Goal: Task Accomplishment & Management: Manage account settings

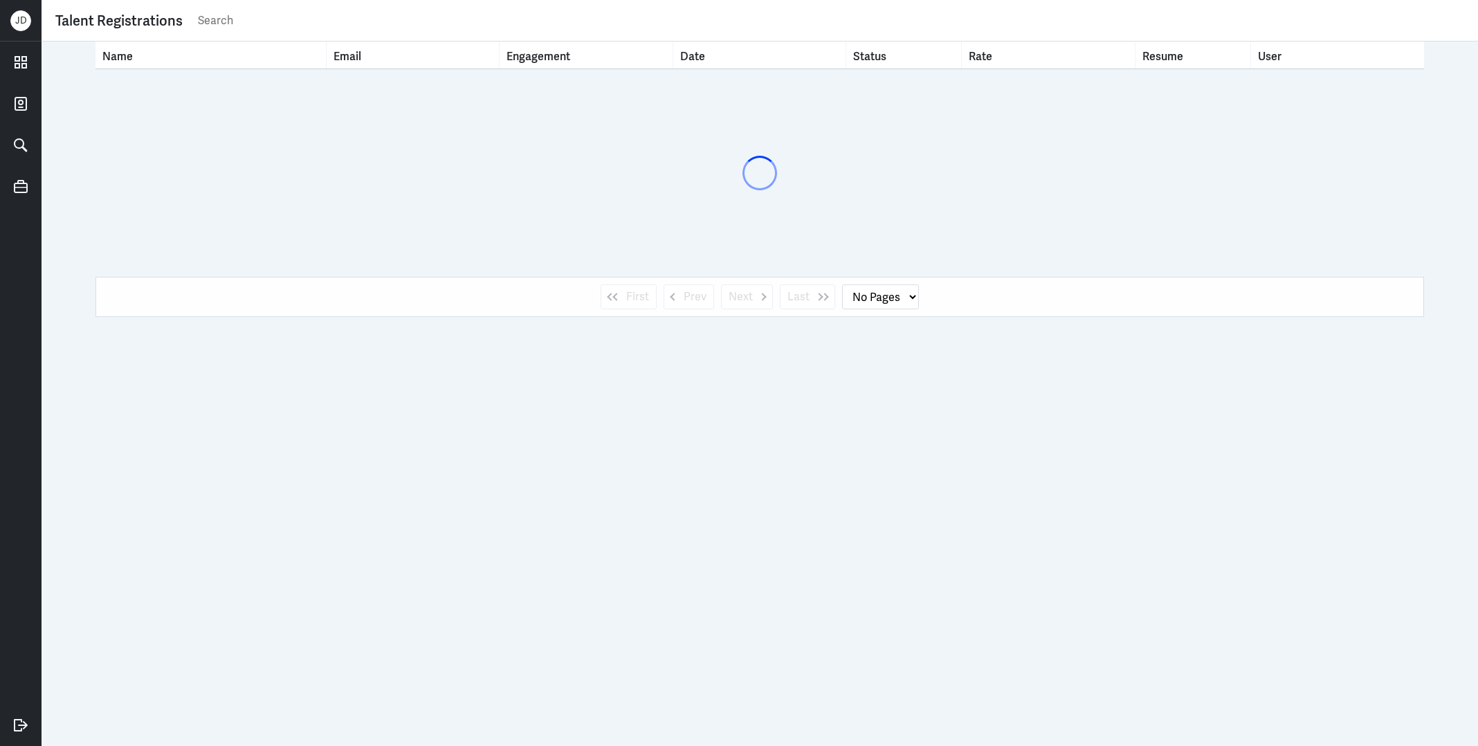
click at [811, 30] on div "Talent Registrations" at bounding box center [759, 20] width 1409 height 27
click at [810, 17] on input "text" at bounding box center [831, 20] width 1268 height 21
type input "bernice swan"
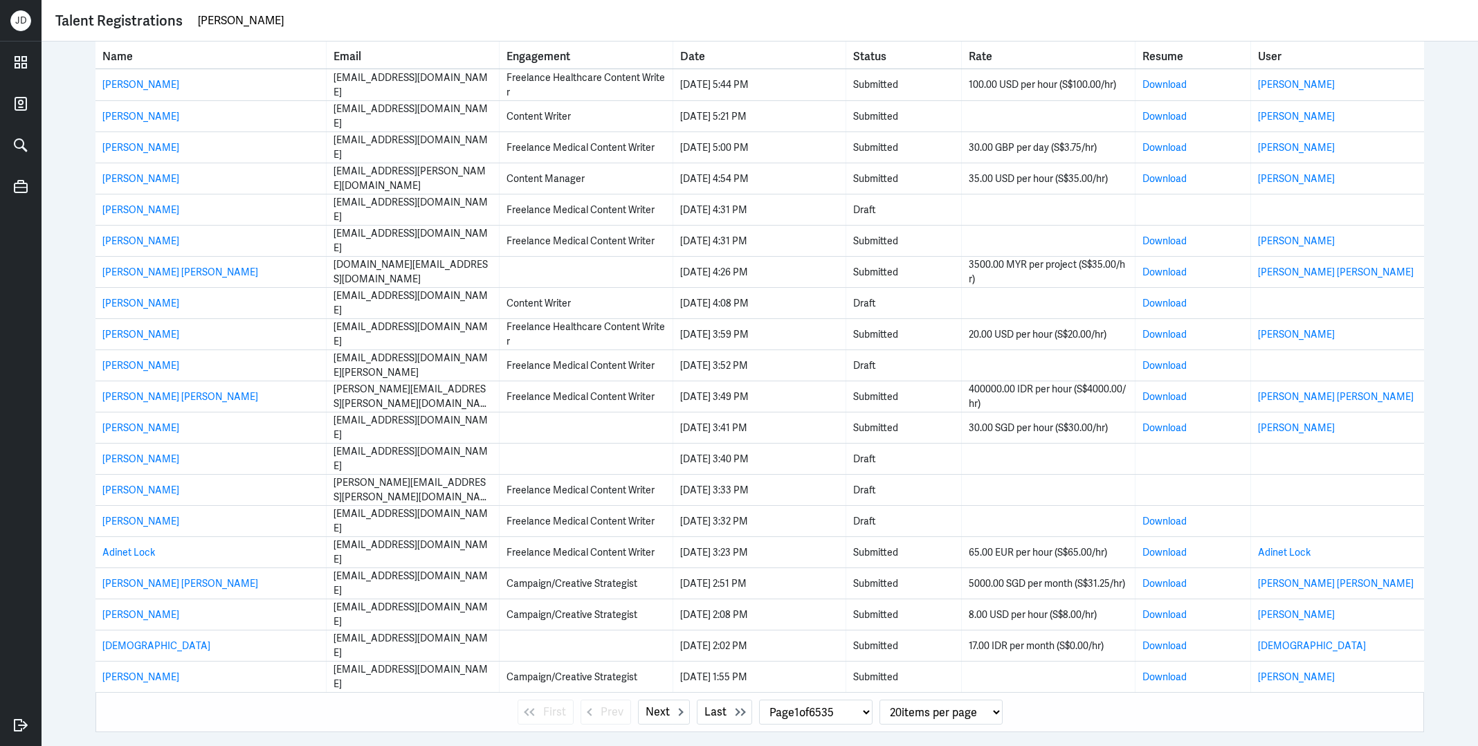
select select "1"
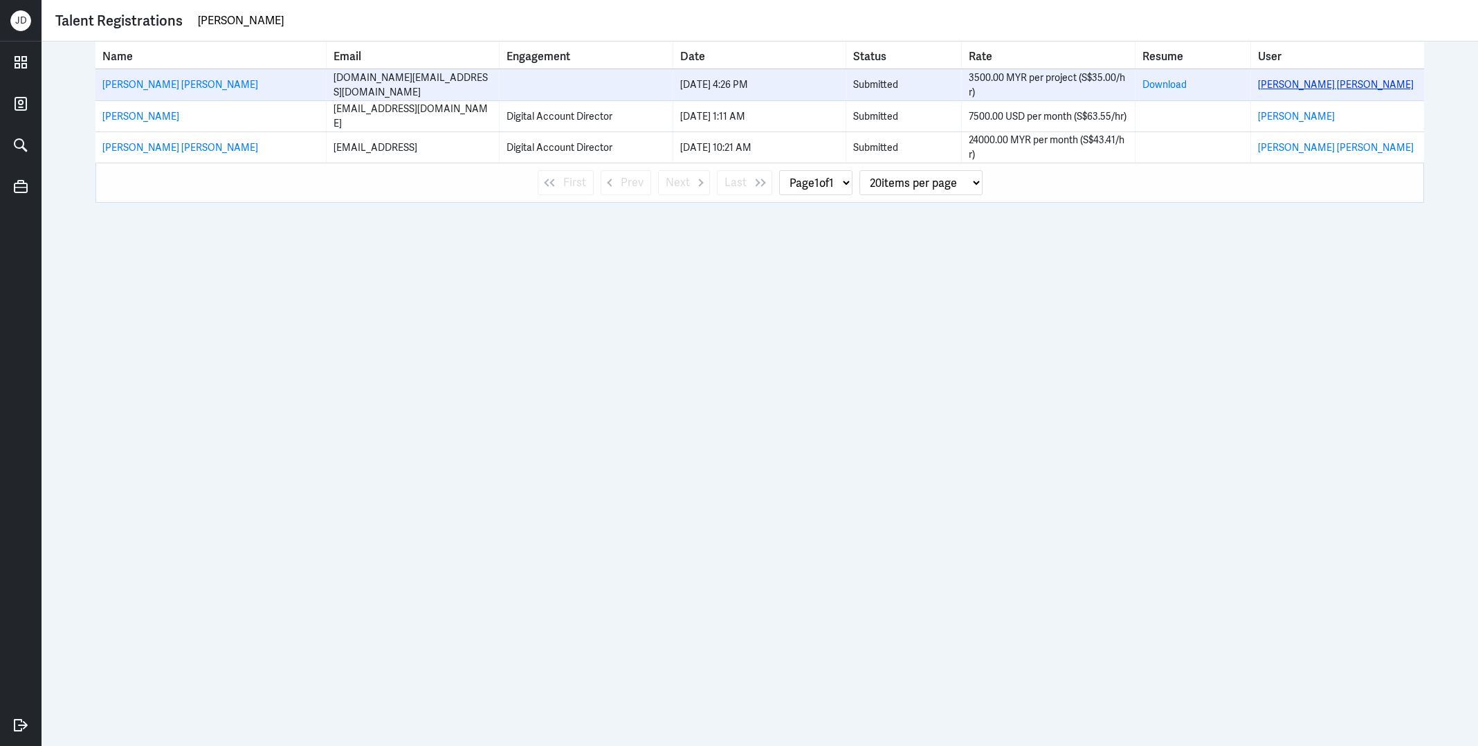
click at [1355, 81] on link "Bernice Chiang Sze Swan" at bounding box center [1336, 84] width 156 height 12
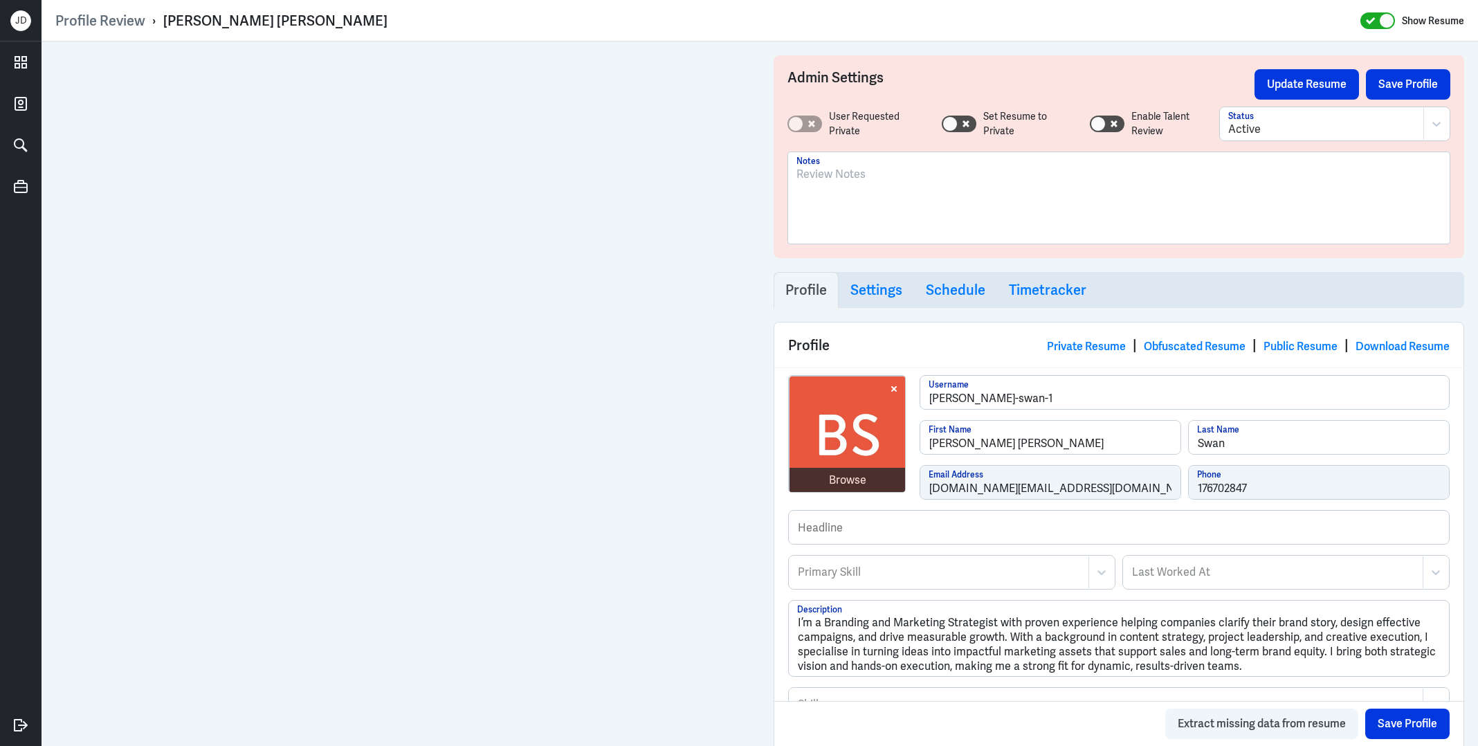
click at [1019, 201] on div at bounding box center [1119, 203] width 645 height 75
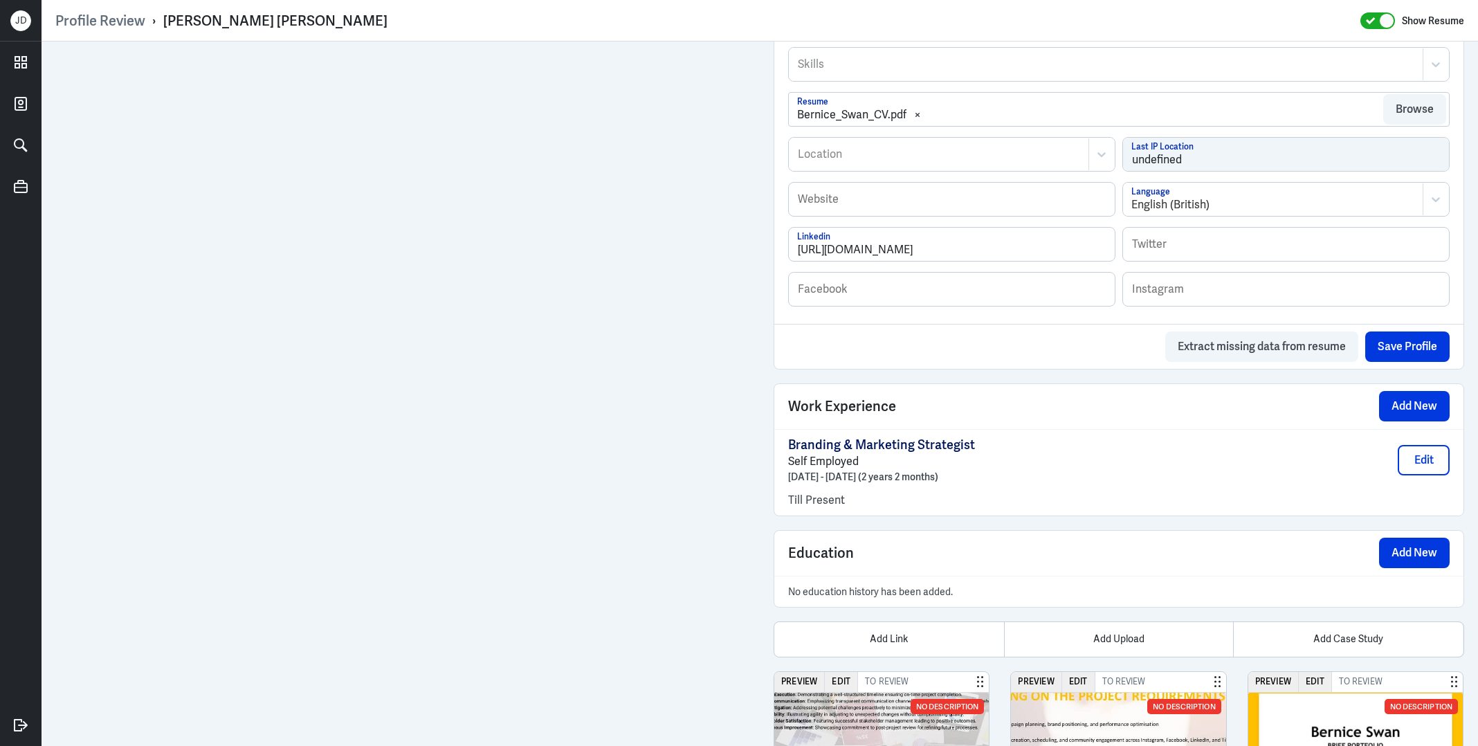
scroll to position [768, 0]
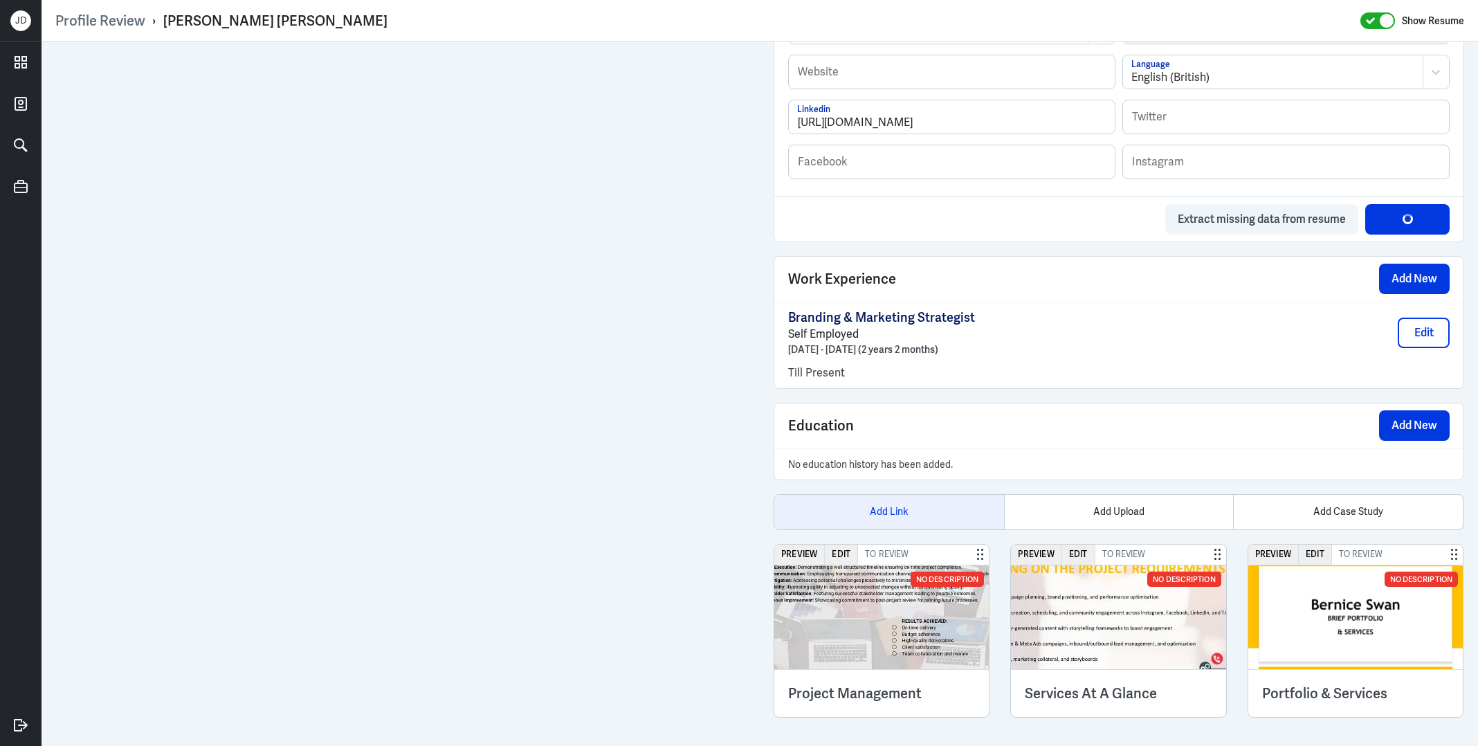
click at [882, 505] on div "Add Link" at bounding box center [889, 512] width 230 height 35
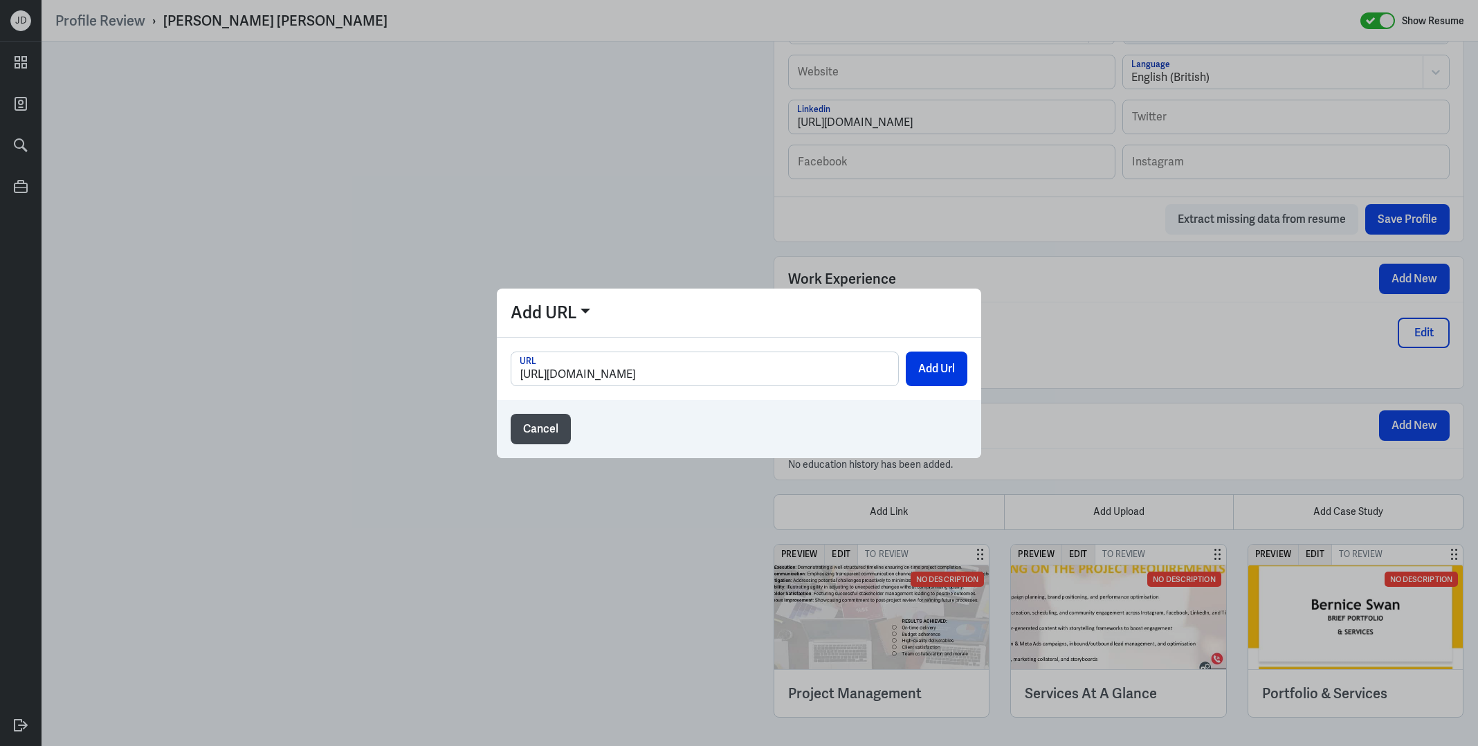
scroll to position [0, 24]
type input "https://drive.google.com/file/d/1QggM0RoFxfrQ9YKv9kE1MBJgyUu400NX/view"
click at [938, 368] on button "Add Url" at bounding box center [937, 369] width 62 height 35
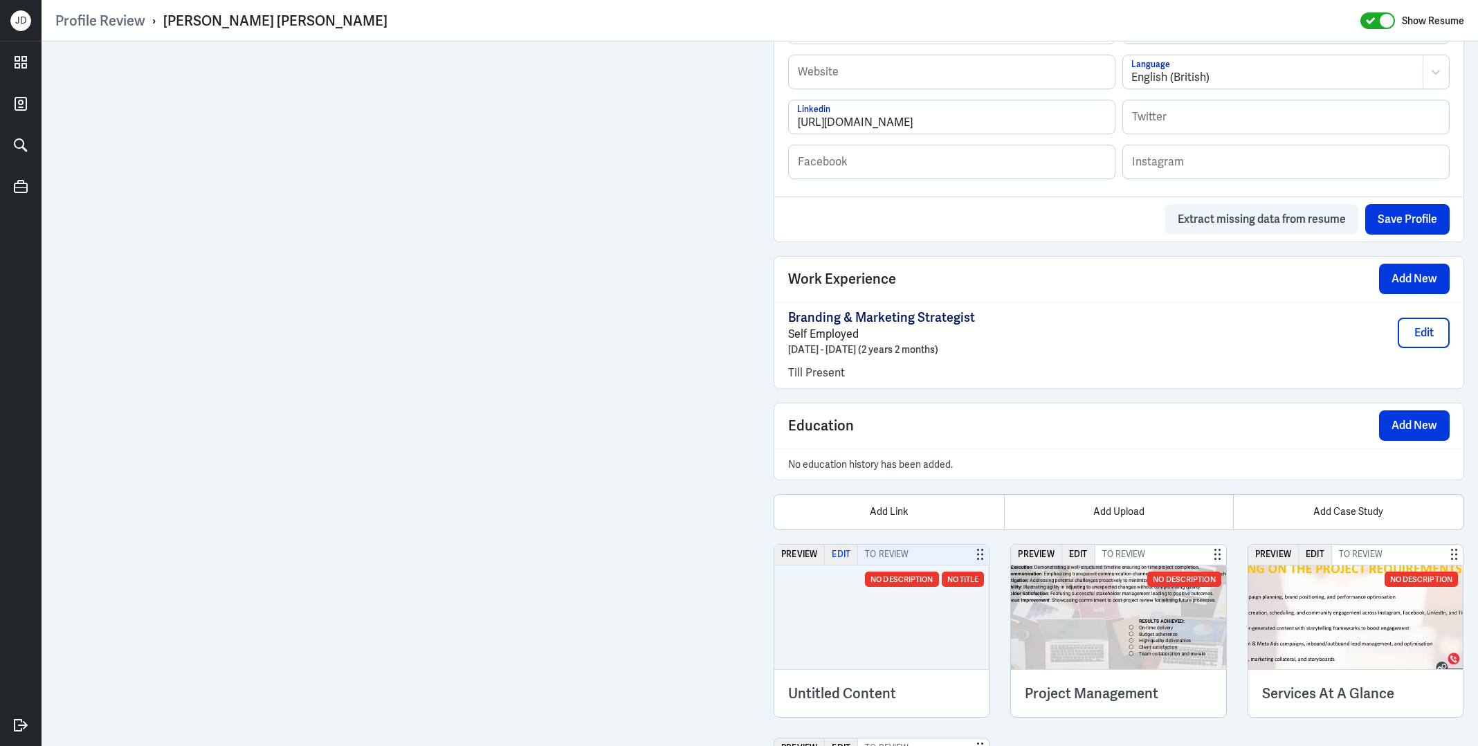
click at [850, 547] on button "Edit" at bounding box center [841, 555] width 33 height 20
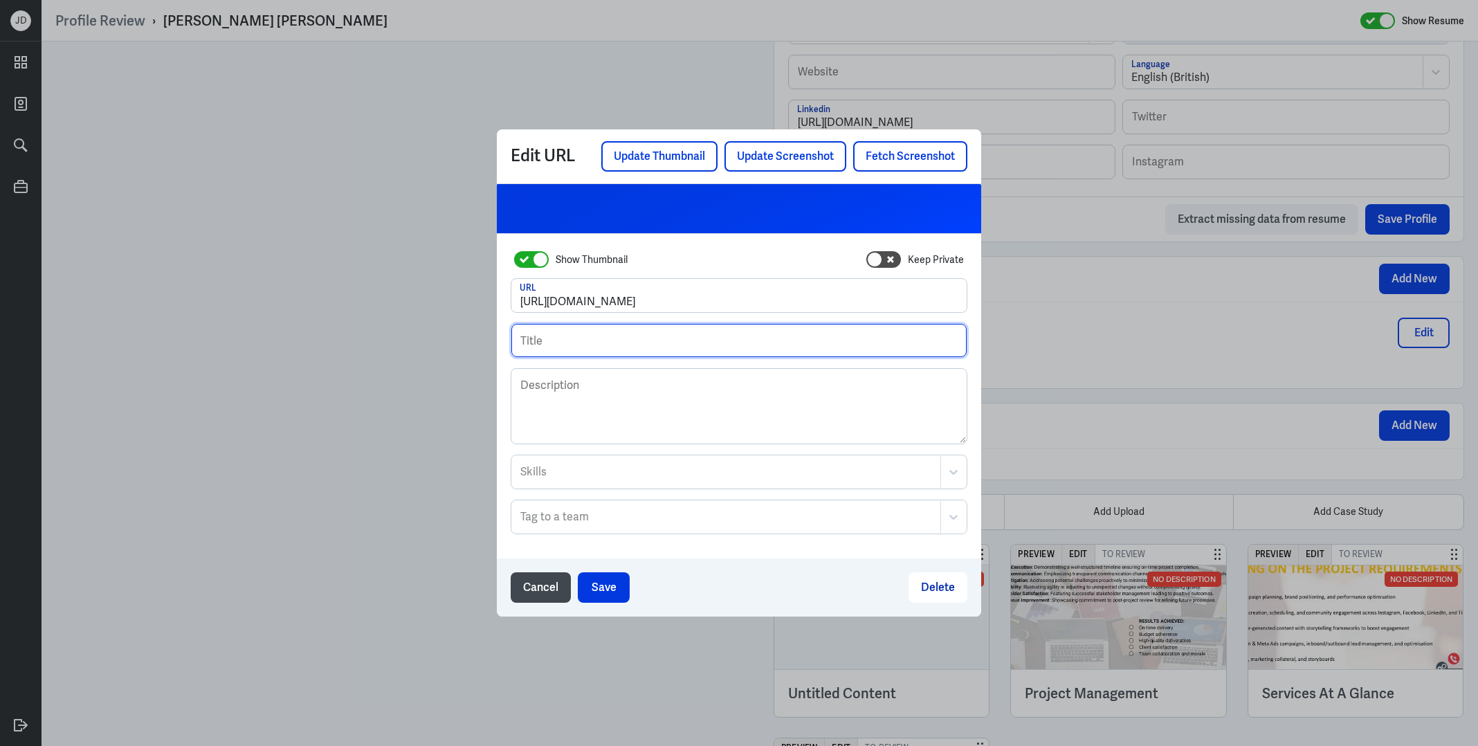
click at [724, 351] on input "text" at bounding box center [738, 340] width 455 height 33
type input "Video Submission - Bernice Swan"
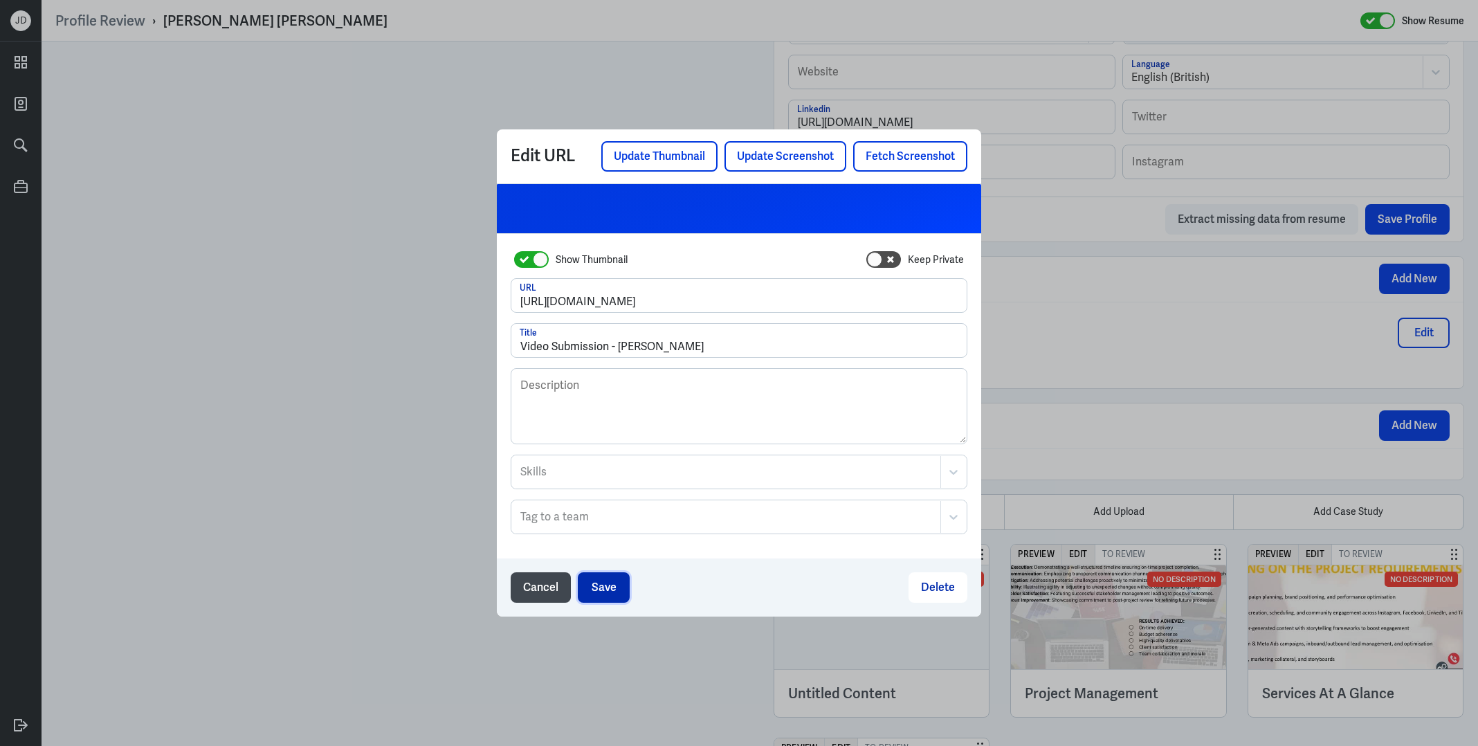
click at [604, 580] on button "Save" at bounding box center [604, 587] width 52 height 30
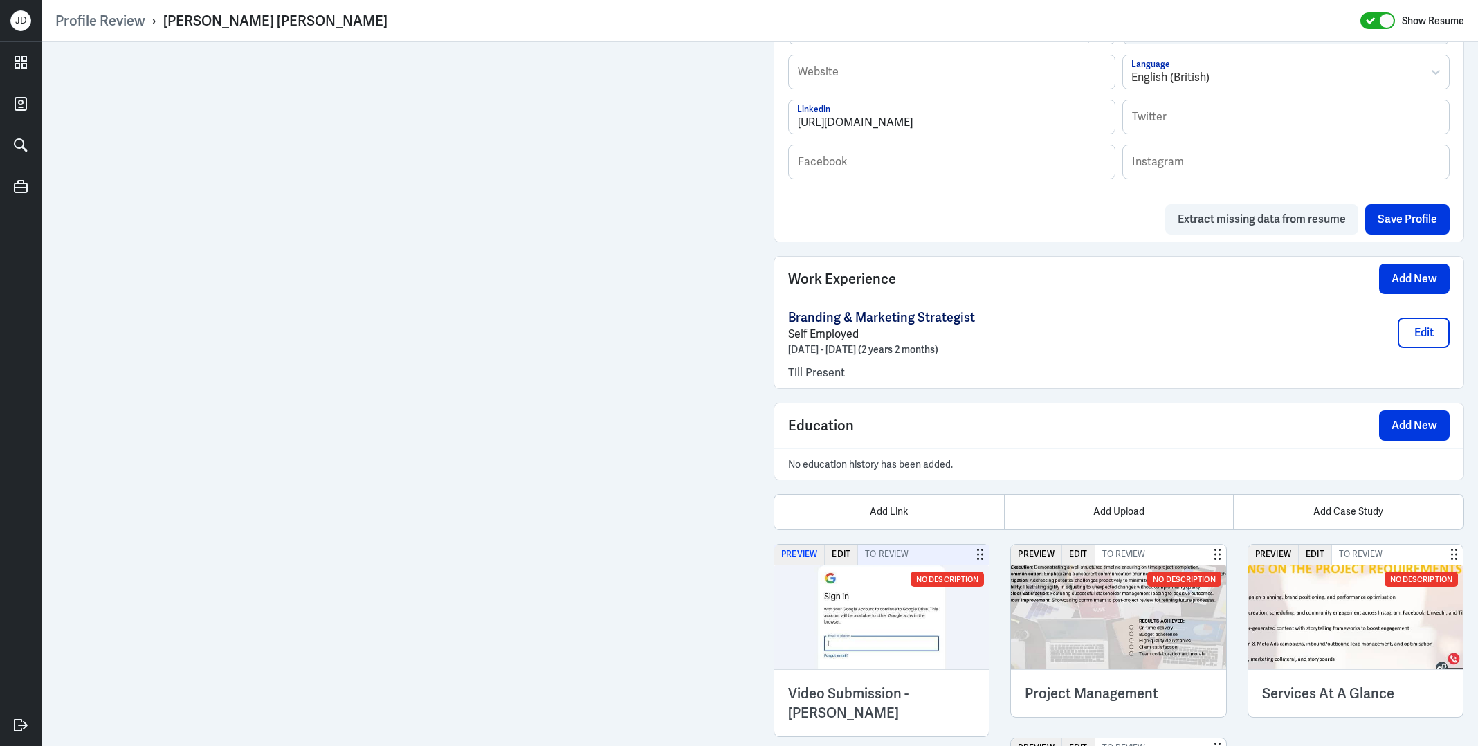
click at [797, 546] on button "Preview" at bounding box center [799, 555] width 51 height 20
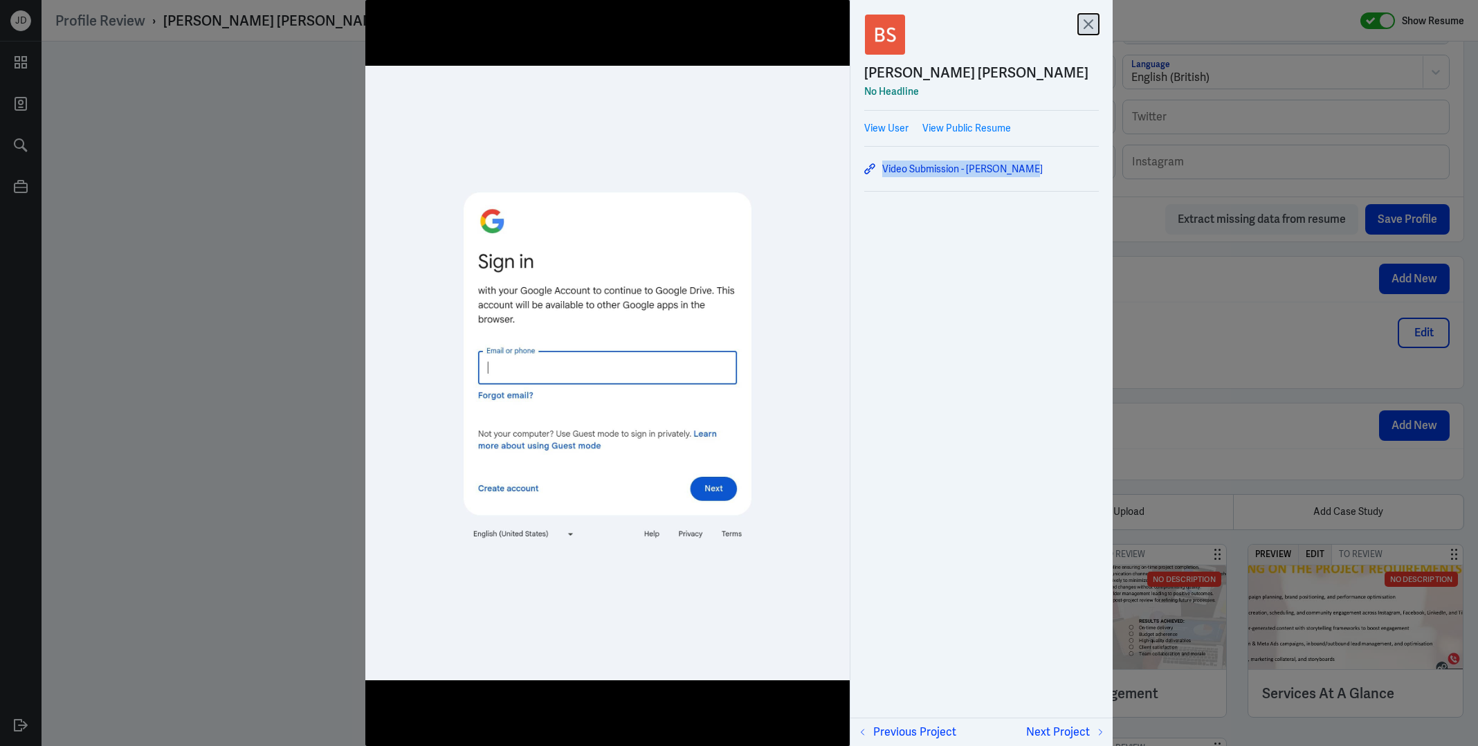
click at [1088, 20] on icon at bounding box center [1088, 24] width 21 height 21
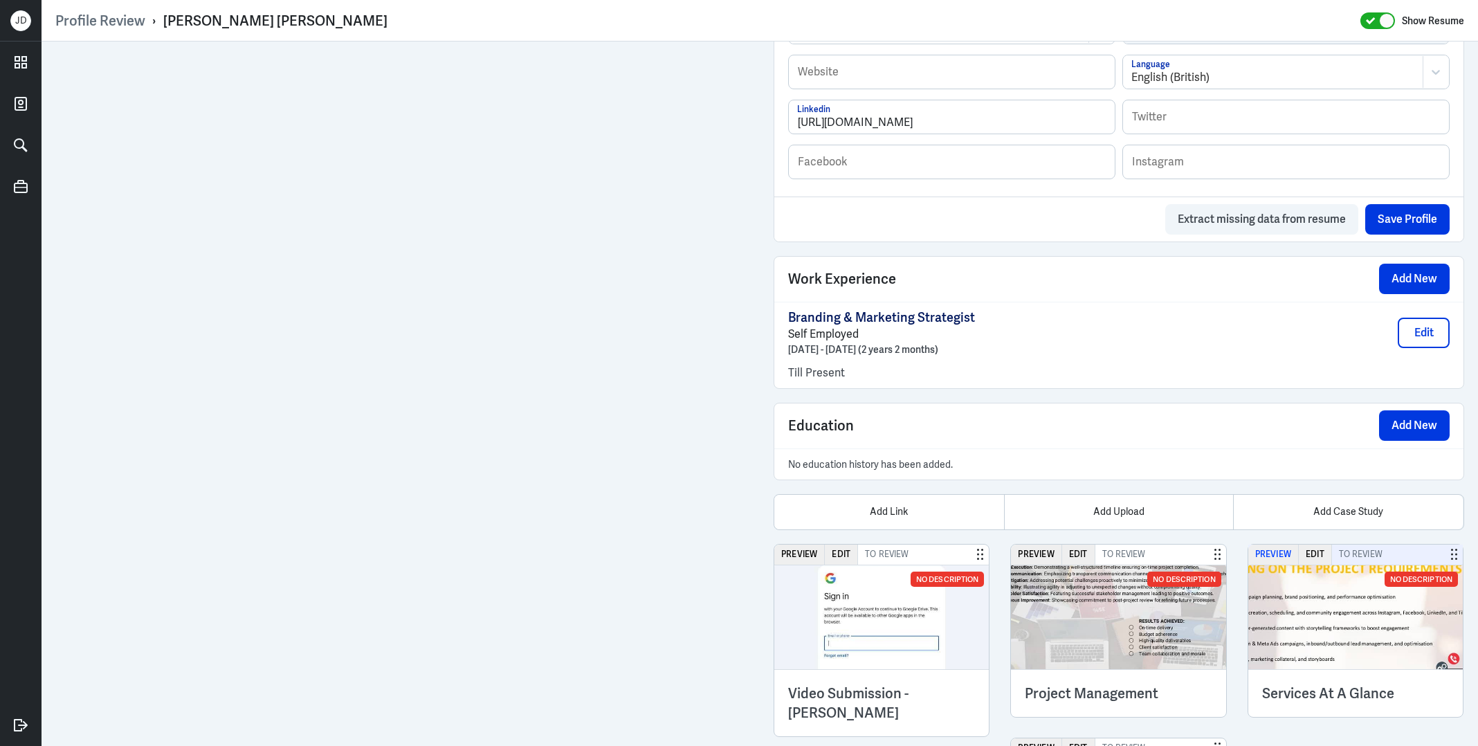
click at [1273, 546] on button "Preview" at bounding box center [1274, 555] width 51 height 20
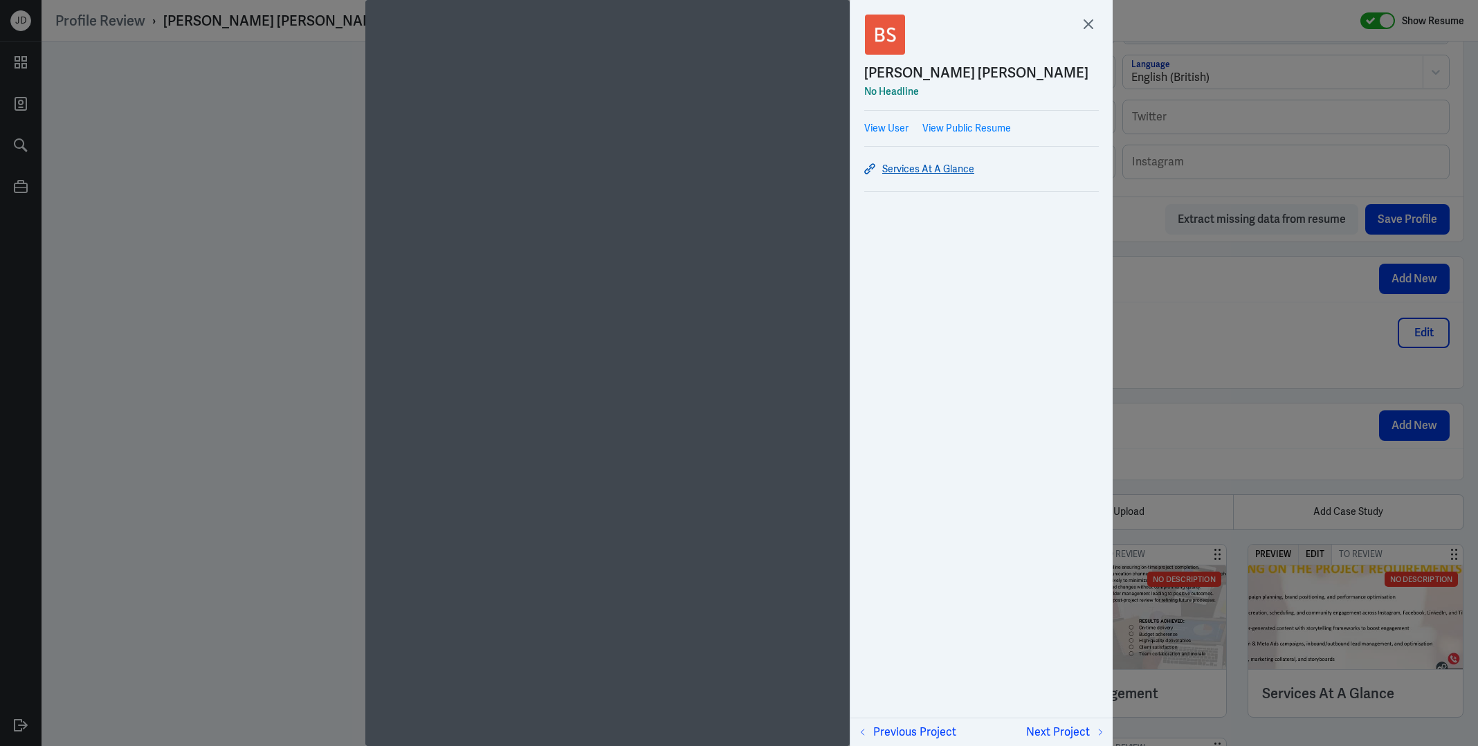
click at [956, 169] on link "Services At A Glance" at bounding box center [981, 169] width 235 height 17
click at [1087, 26] on icon at bounding box center [1088, 24] width 8 height 8
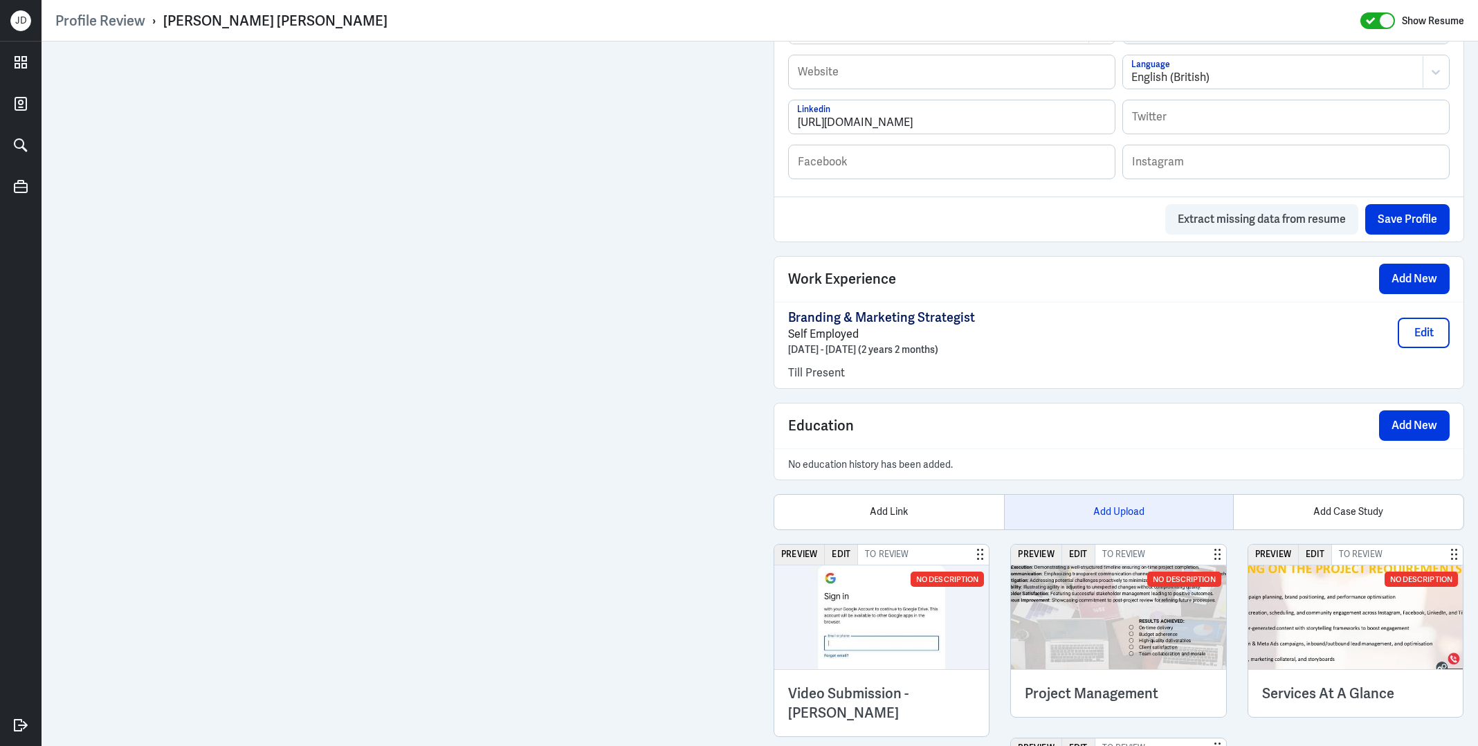
click at [1129, 511] on div "Add Upload" at bounding box center [1119, 512] width 230 height 35
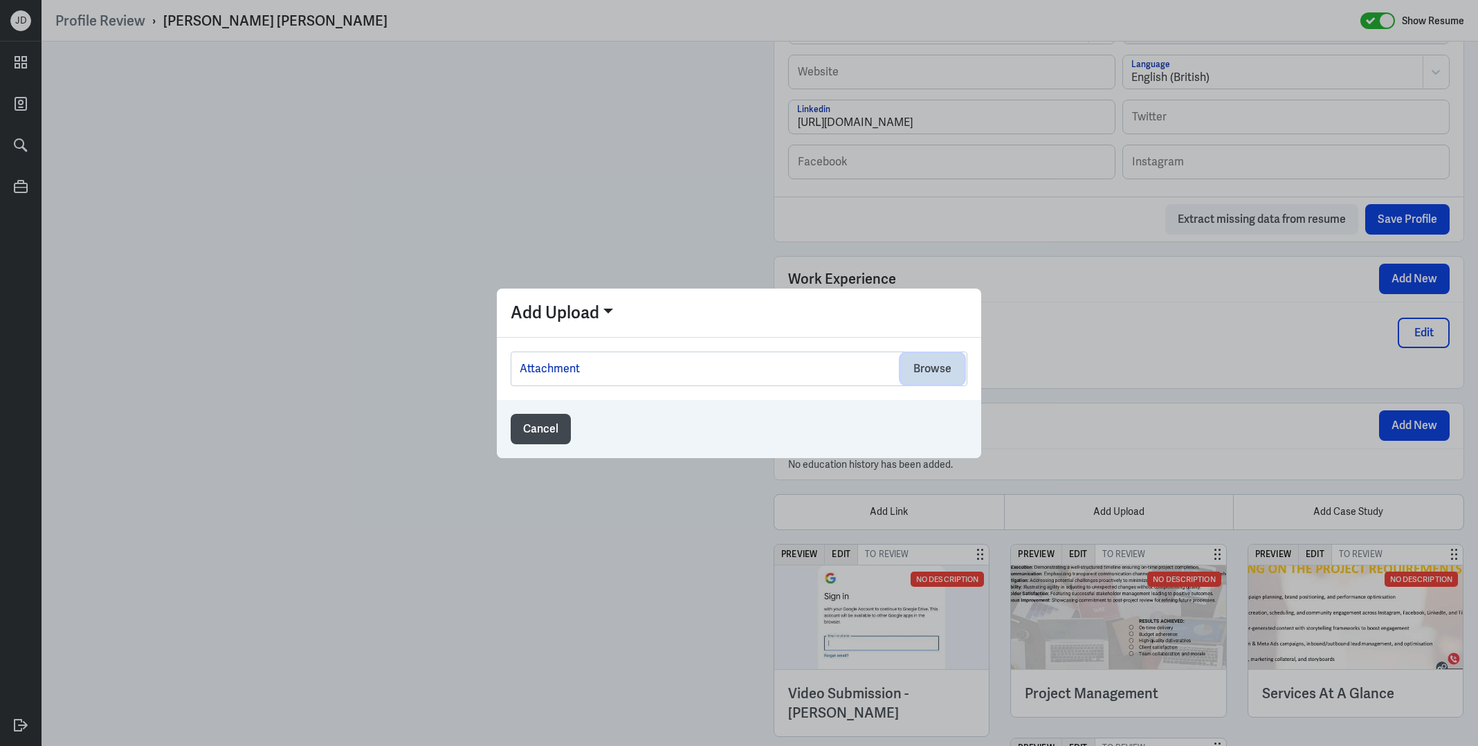
click at [943, 356] on button "Browse" at bounding box center [932, 369] width 63 height 30
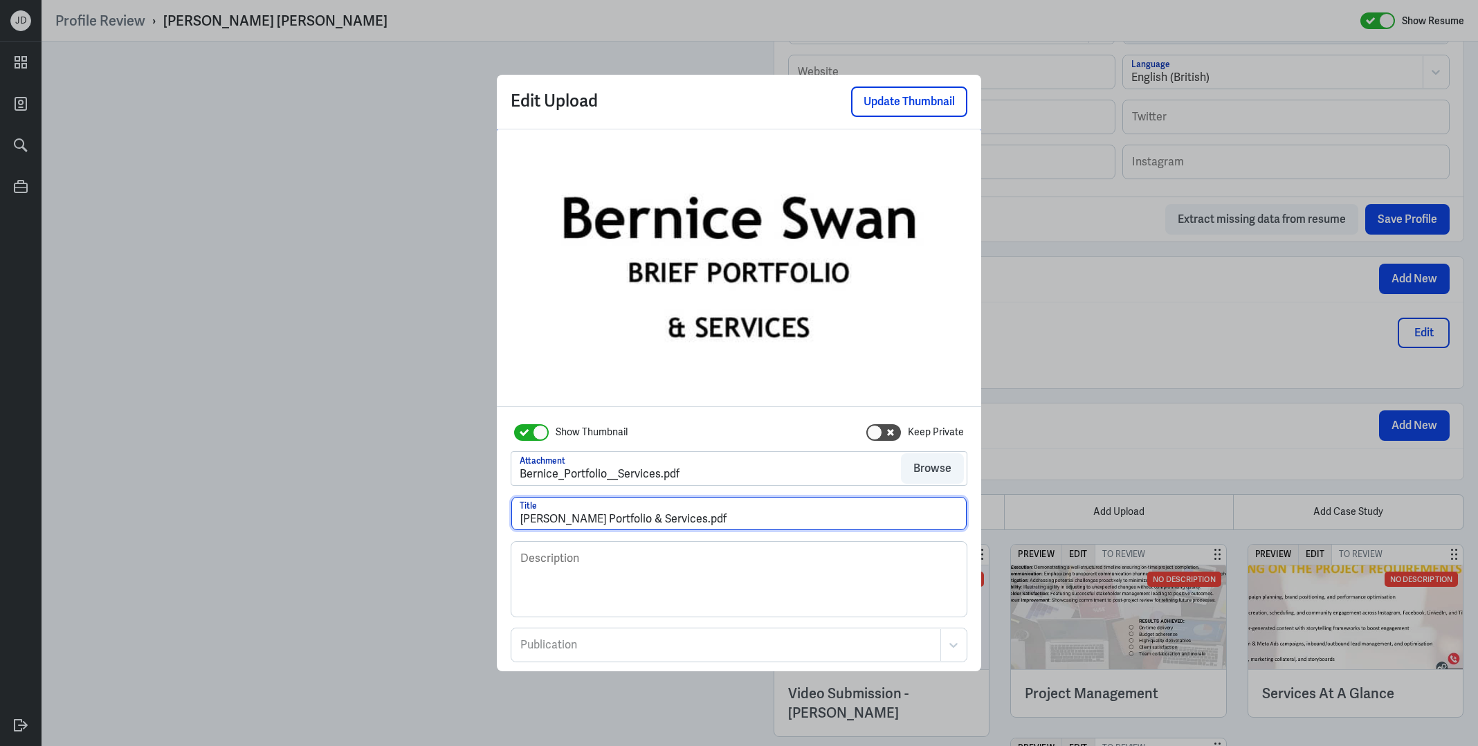
drag, startPoint x: 688, startPoint y: 525, endPoint x: 466, endPoint y: 509, distance: 222.0
click at [466, 511] on div "Edit Upload Update Thumbnail Show Thumbnail Keep Private Attachment Bernice_Por…" at bounding box center [739, 373] width 1478 height 746
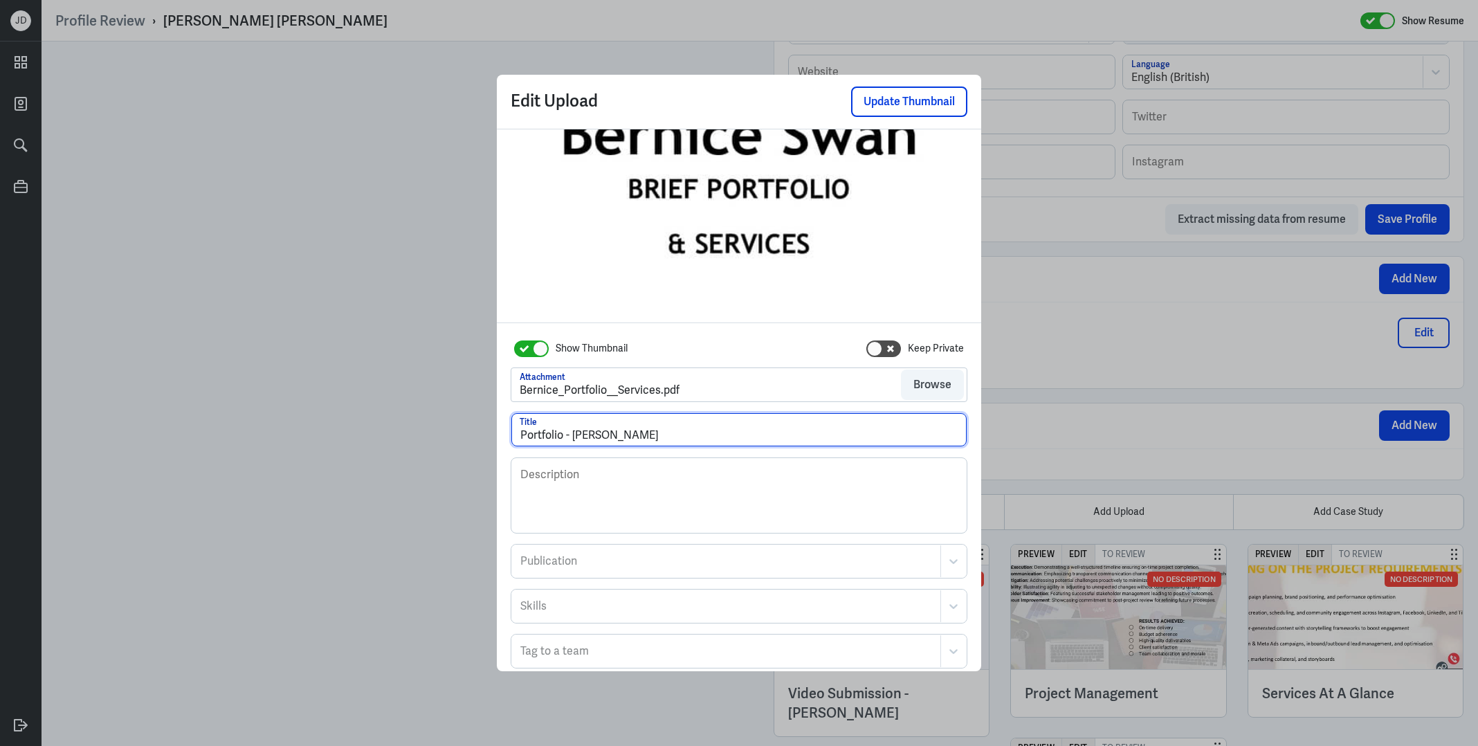
scroll to position [74, 0]
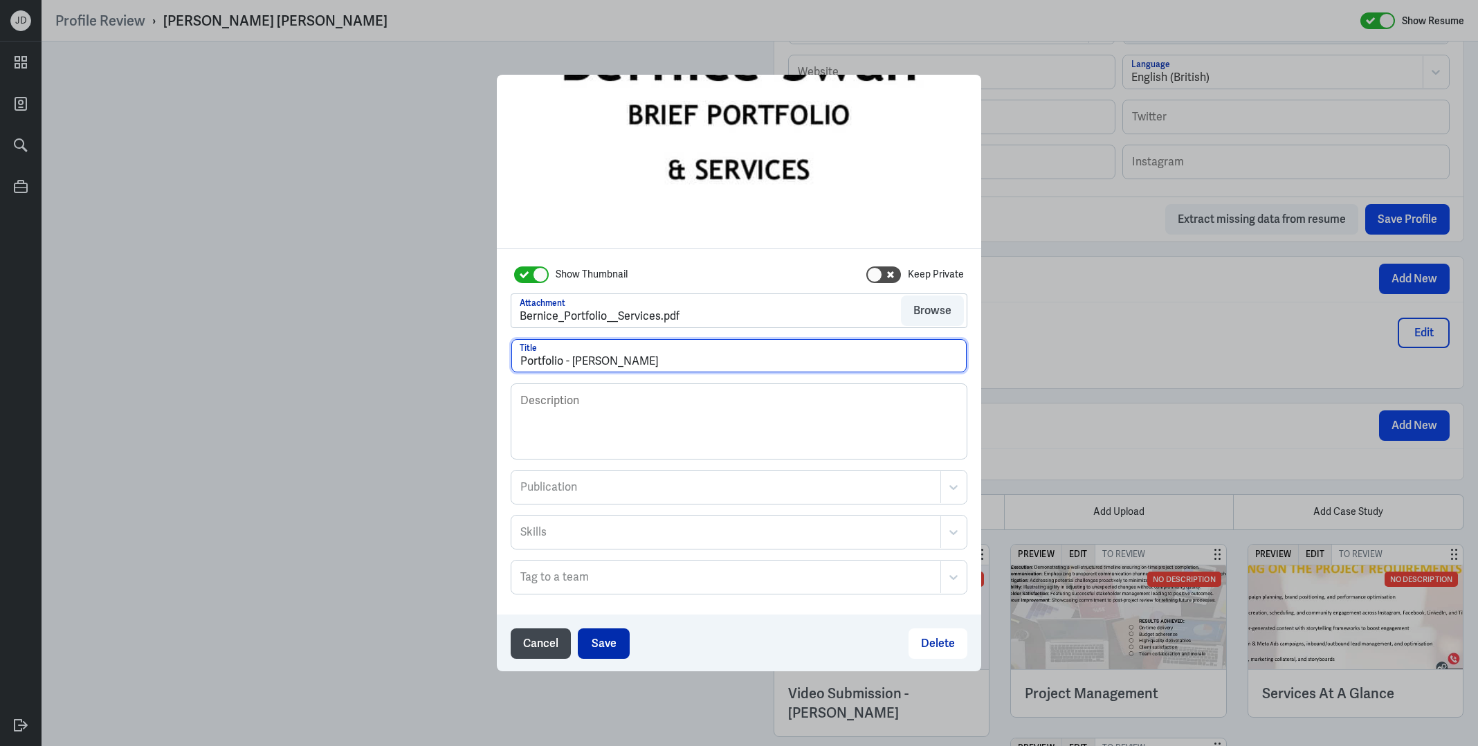
type input "Portfolio - Bernice Swan"
click at [608, 651] on button "Save" at bounding box center [604, 643] width 52 height 30
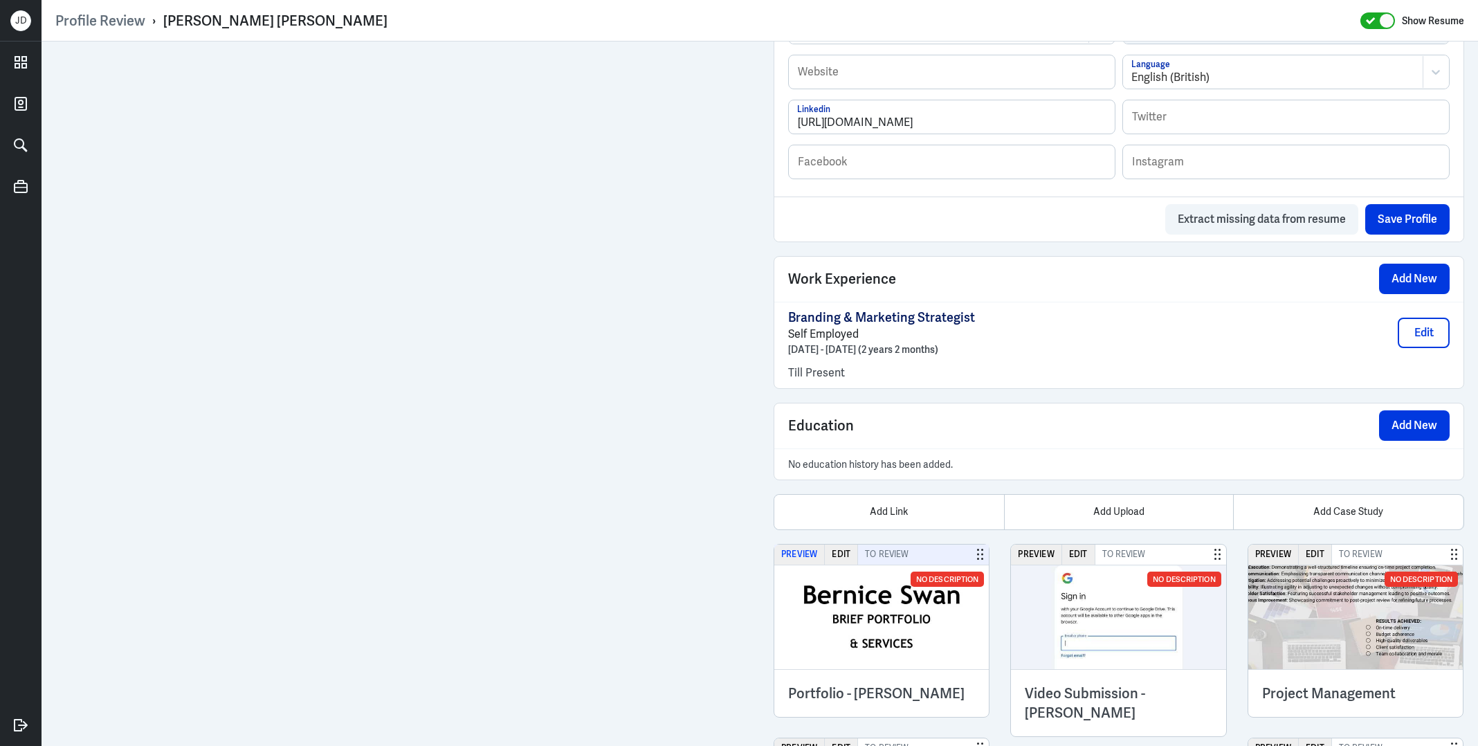
click at [802, 545] on button "Preview" at bounding box center [799, 555] width 51 height 20
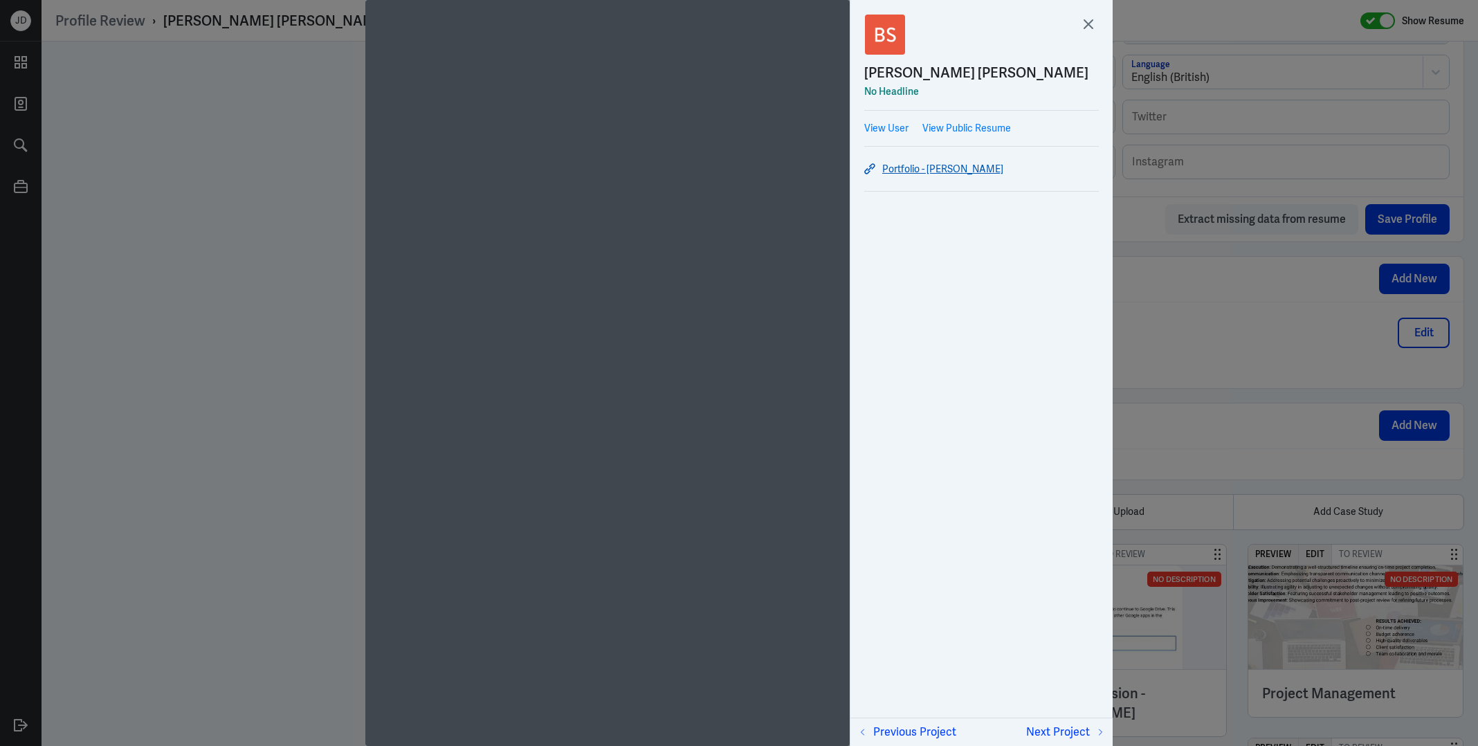
click at [938, 172] on link "Portfolio - Bernice Swan" at bounding box center [981, 169] width 235 height 17
click at [1088, 29] on icon at bounding box center [1088, 24] width 21 height 21
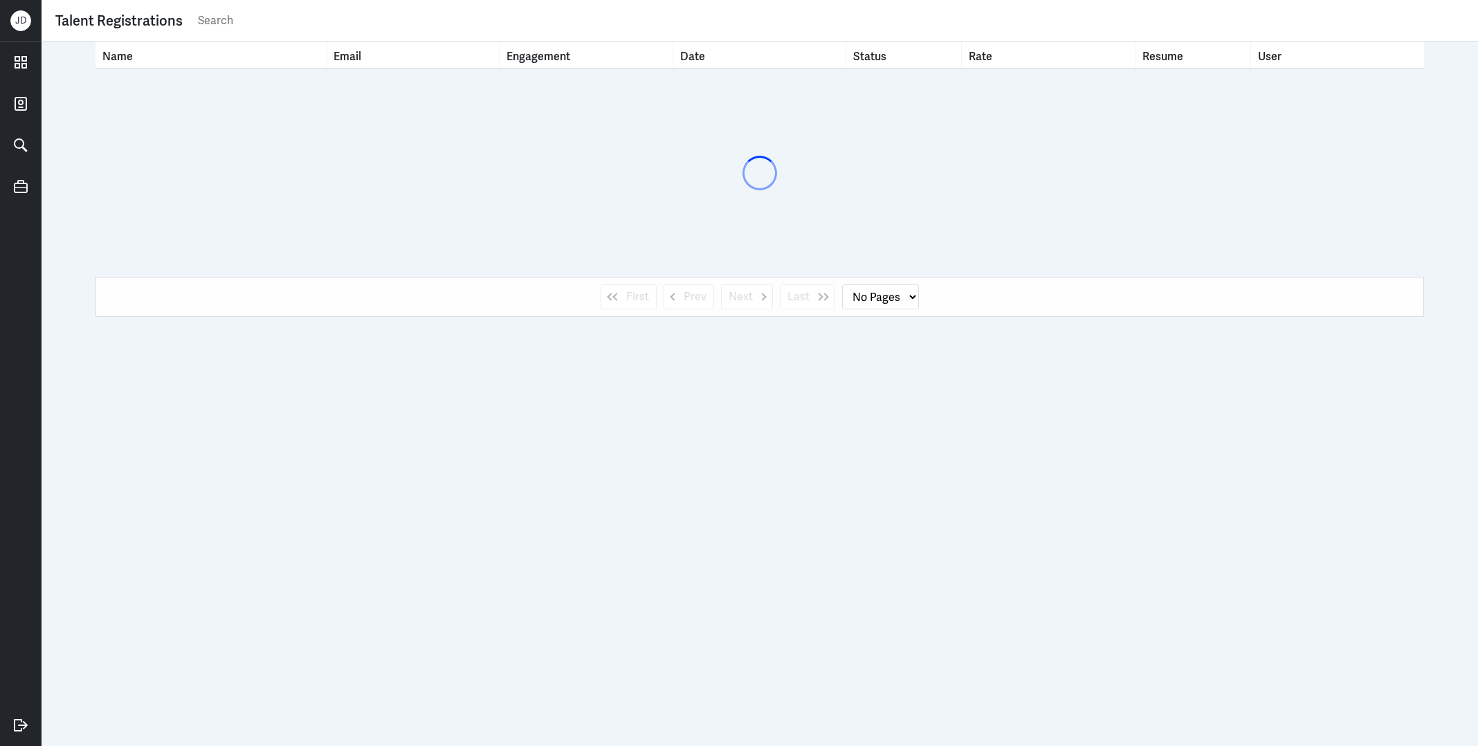
select select "1"
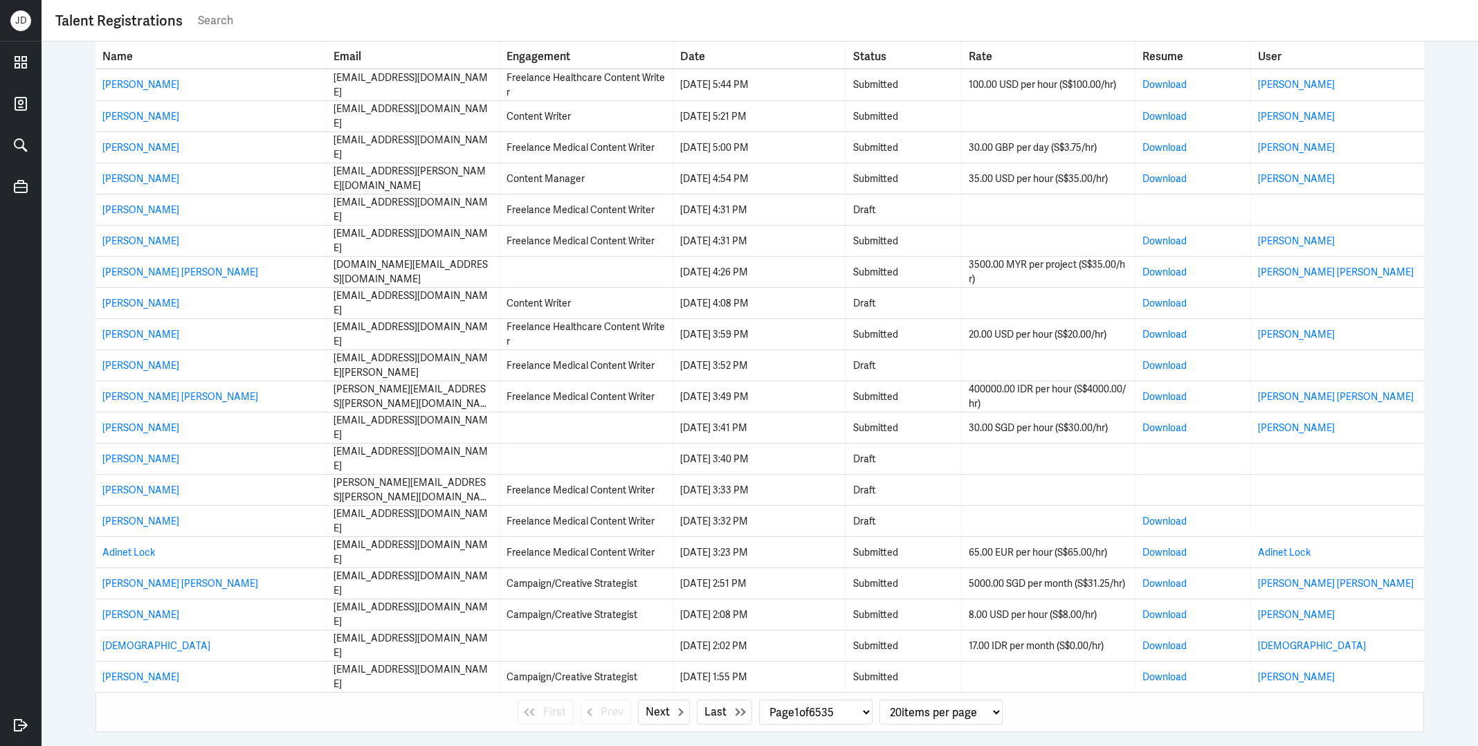
click at [737, 26] on input "text" at bounding box center [831, 20] width 1268 height 21
paste input "Annabelle Maria Jeffrey"
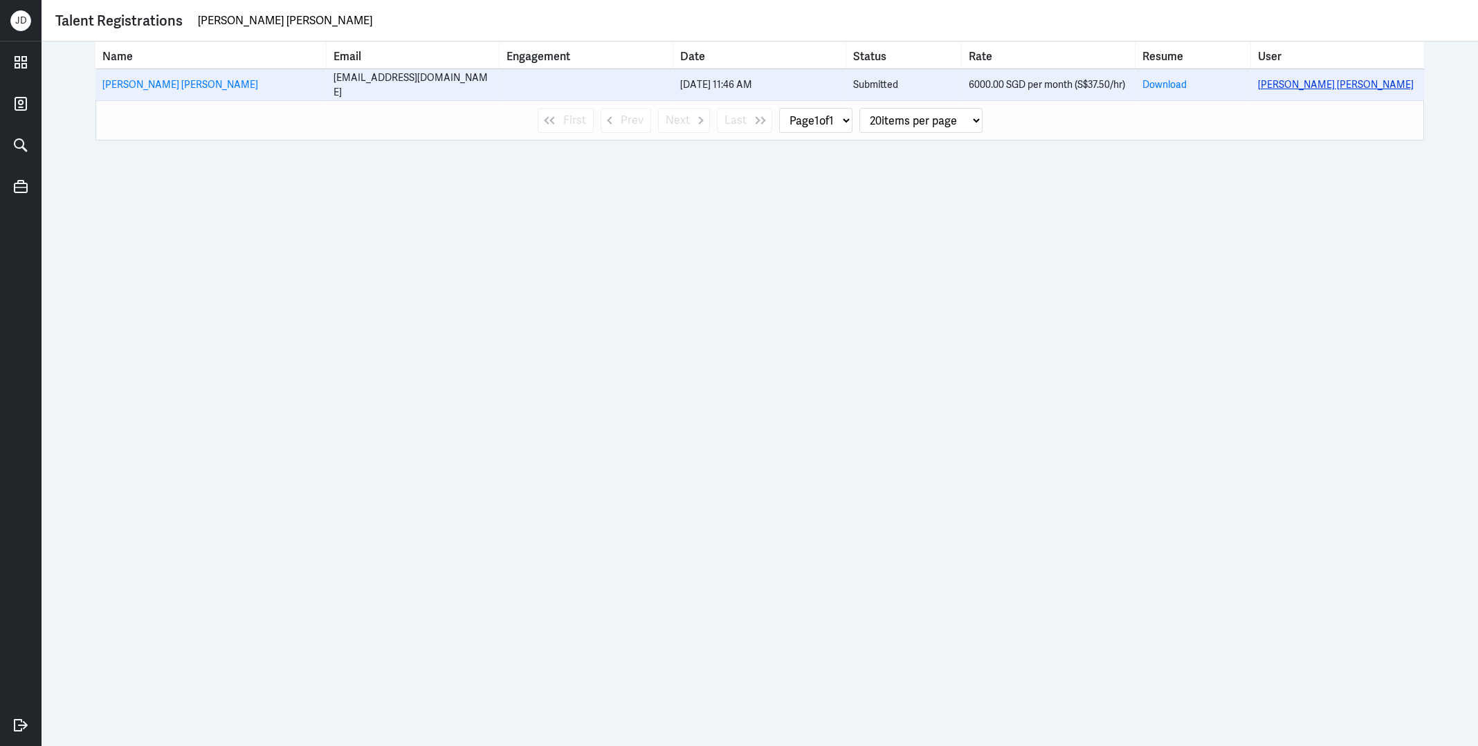
type input "Annabelle Maria Jeffrey"
drag, startPoint x: 964, startPoint y: 86, endPoint x: 1027, endPoint y: 89, distance: 63.1
click at [1027, 89] on td "6000.00 SGD per month (S$37.50/hr)" at bounding box center [1048, 84] width 173 height 31
copy div "6000.00 SGD"
click at [1335, 78] on link "Annabelle Maria Jeffrey" at bounding box center [1336, 84] width 156 height 12
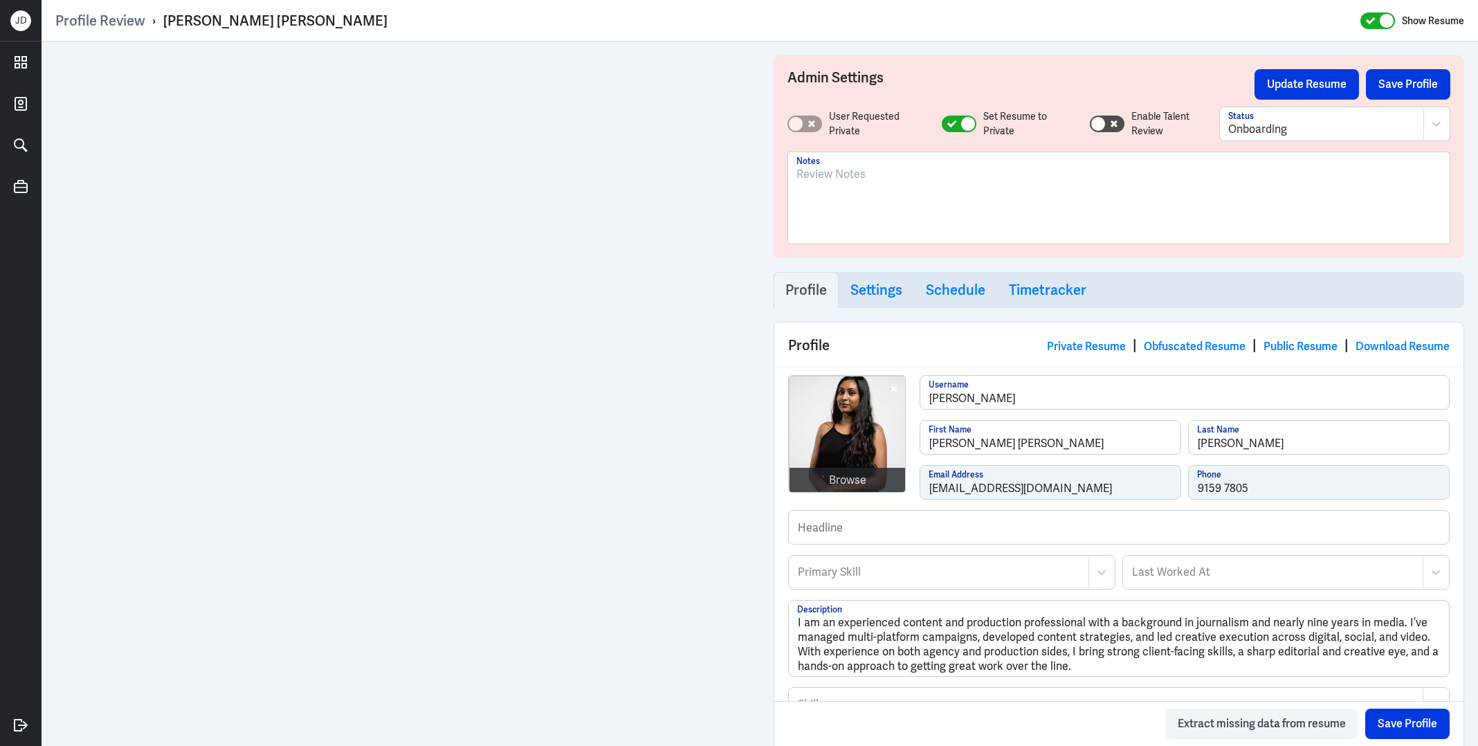
click at [1037, 220] on div at bounding box center [1119, 203] width 645 height 75
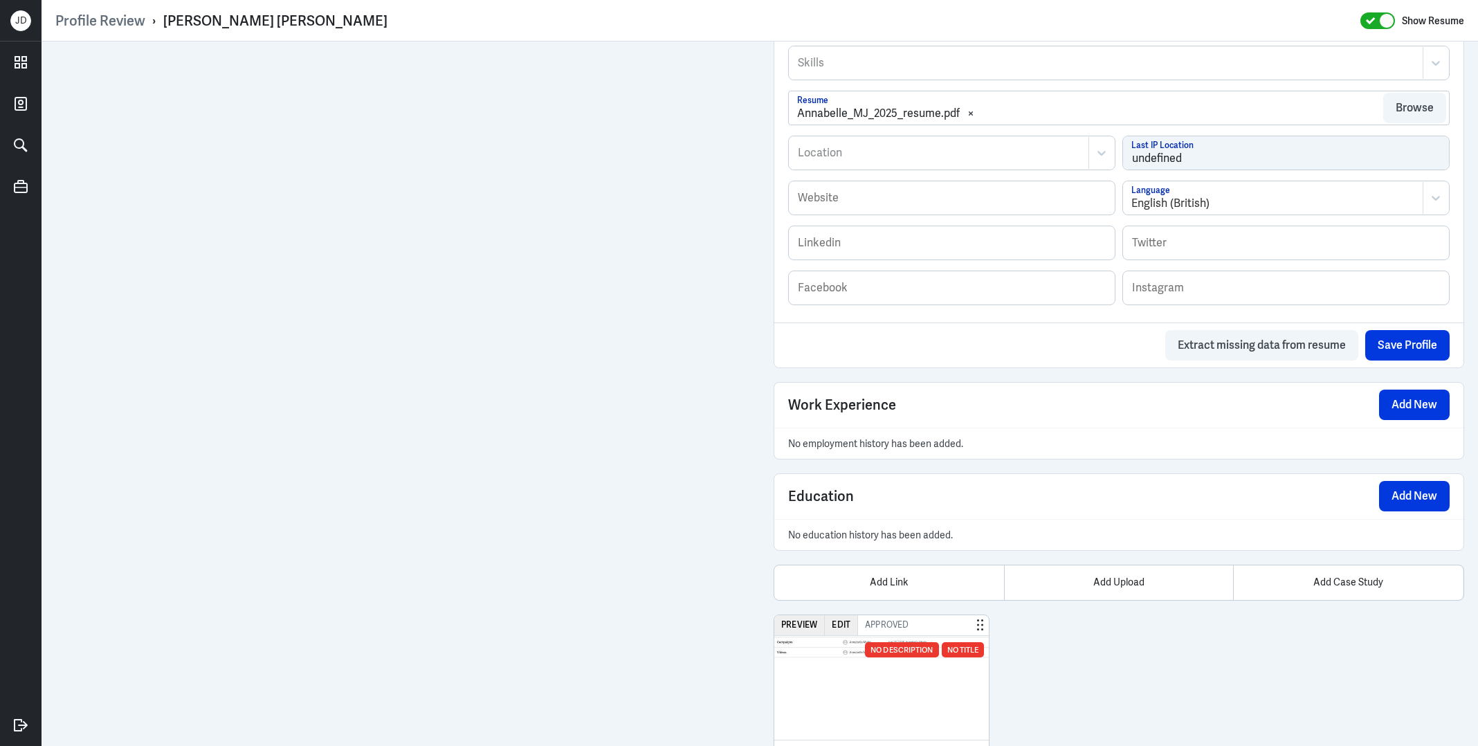
scroll to position [712, 0]
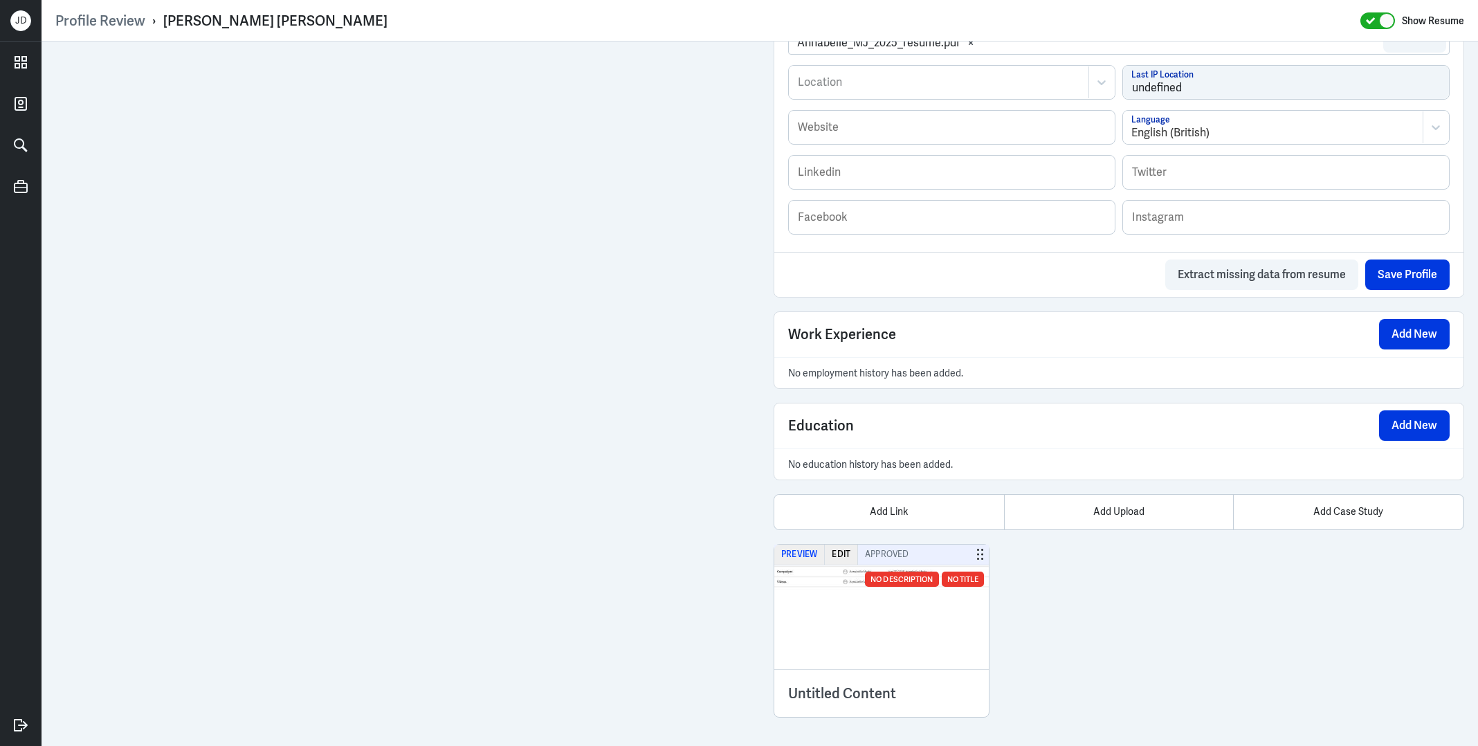
click at [795, 547] on button "Preview" at bounding box center [799, 555] width 51 height 20
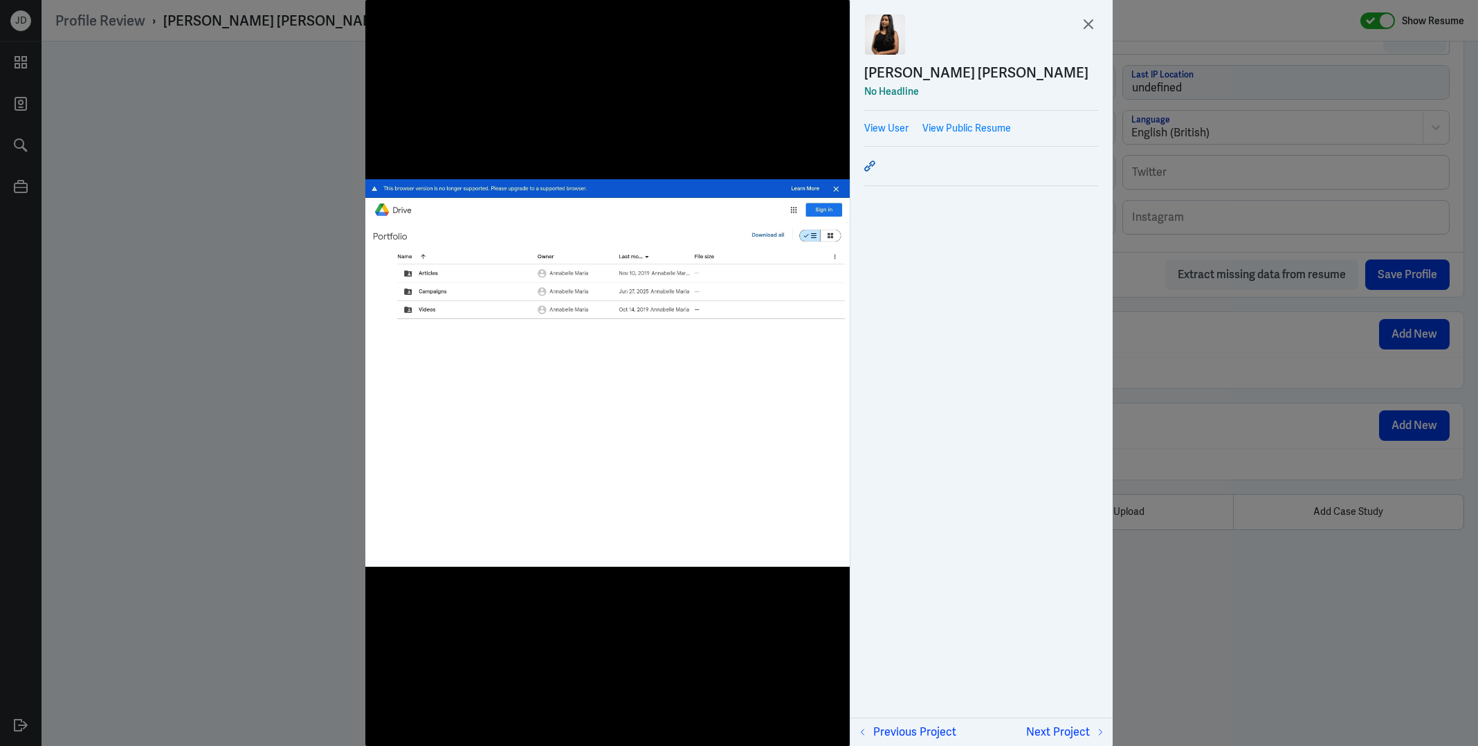
click at [869, 164] on icon at bounding box center [869, 166] width 11 height 11
click at [1084, 29] on icon at bounding box center [1088, 24] width 21 height 21
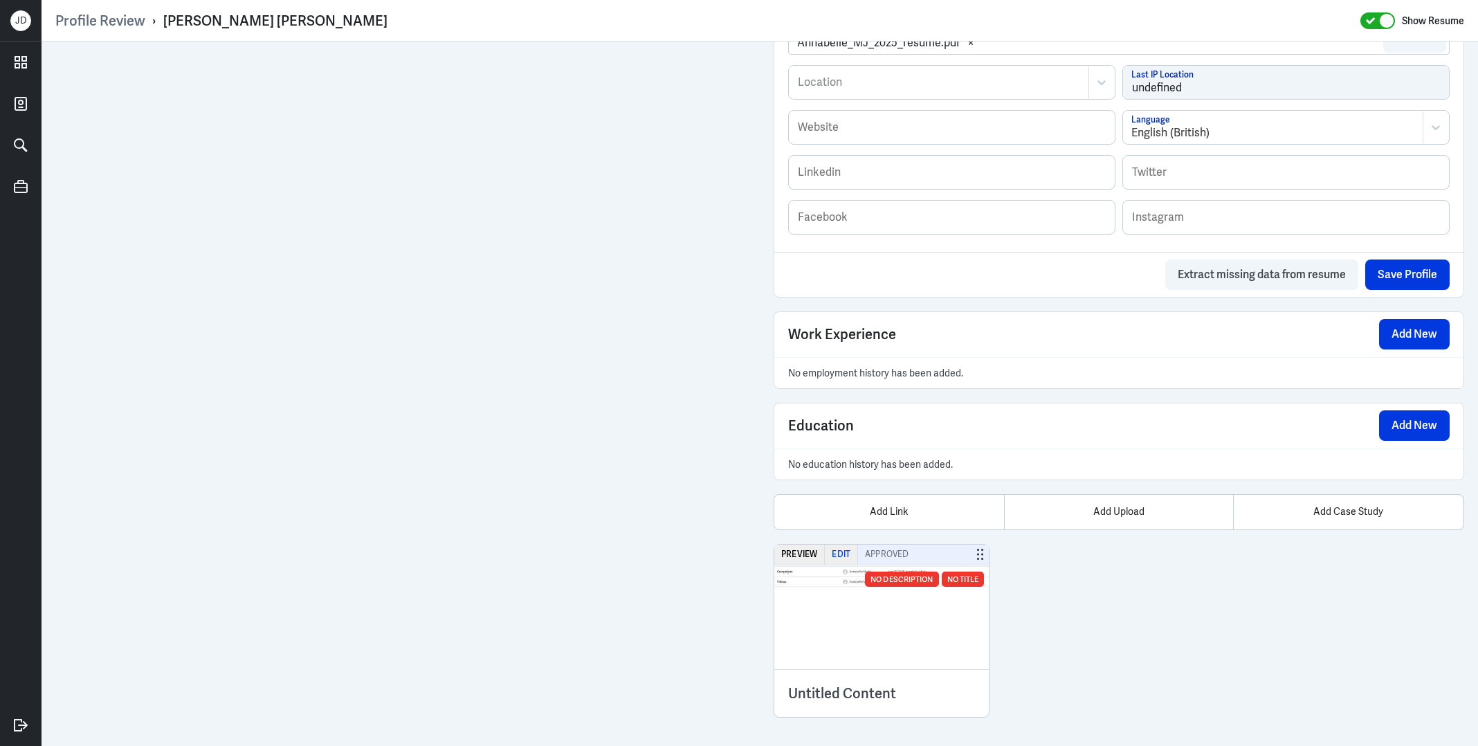
click at [848, 550] on button "Edit" at bounding box center [841, 555] width 33 height 20
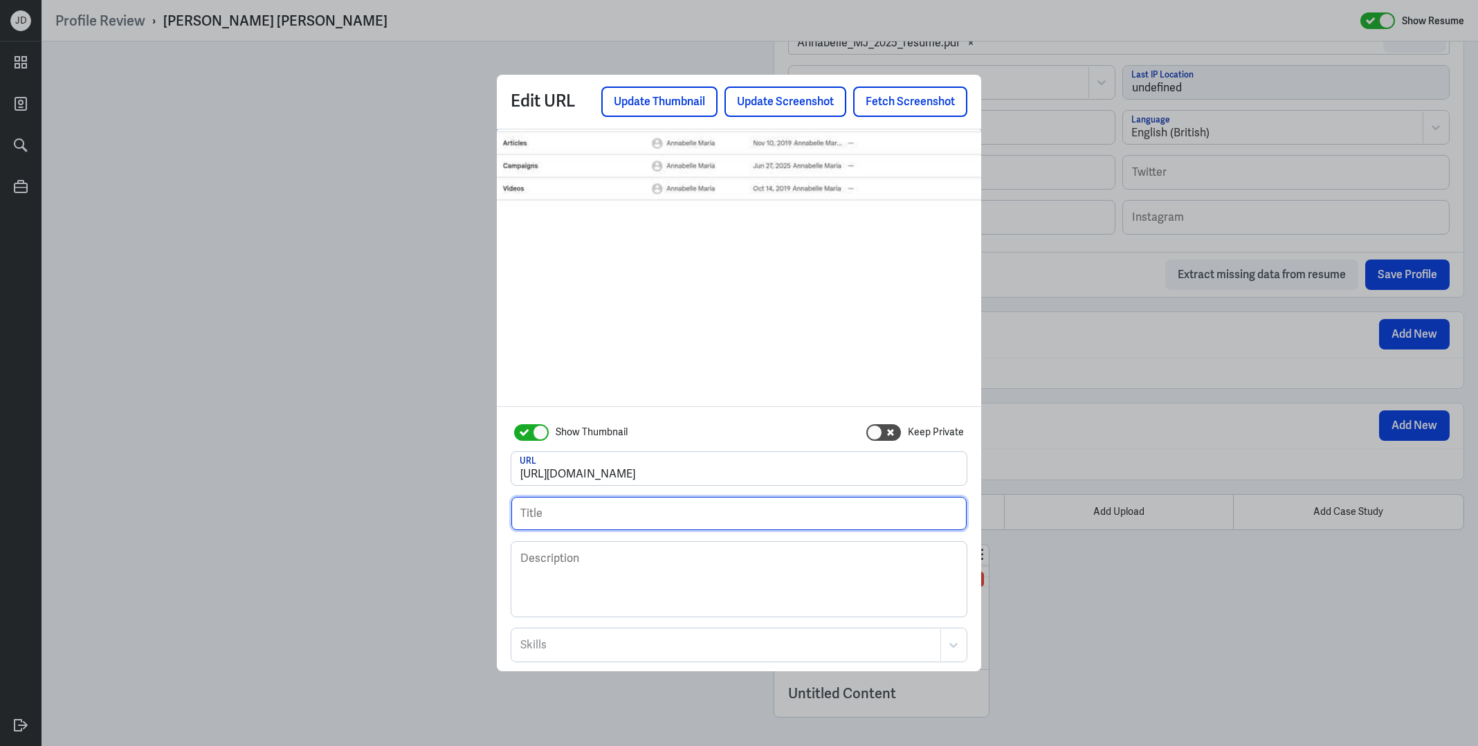
click at [629, 516] on input "text" at bounding box center [738, 513] width 455 height 33
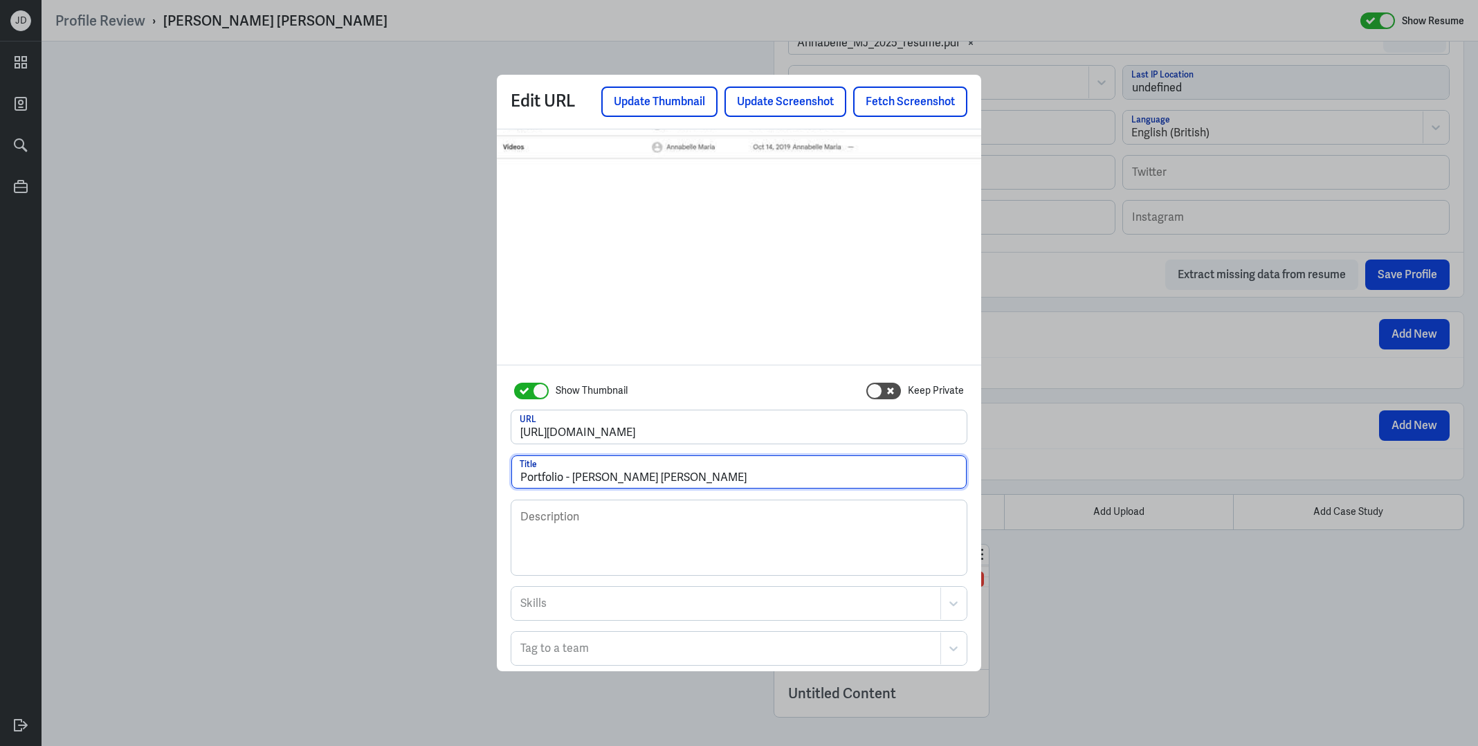
scroll to position [74, 0]
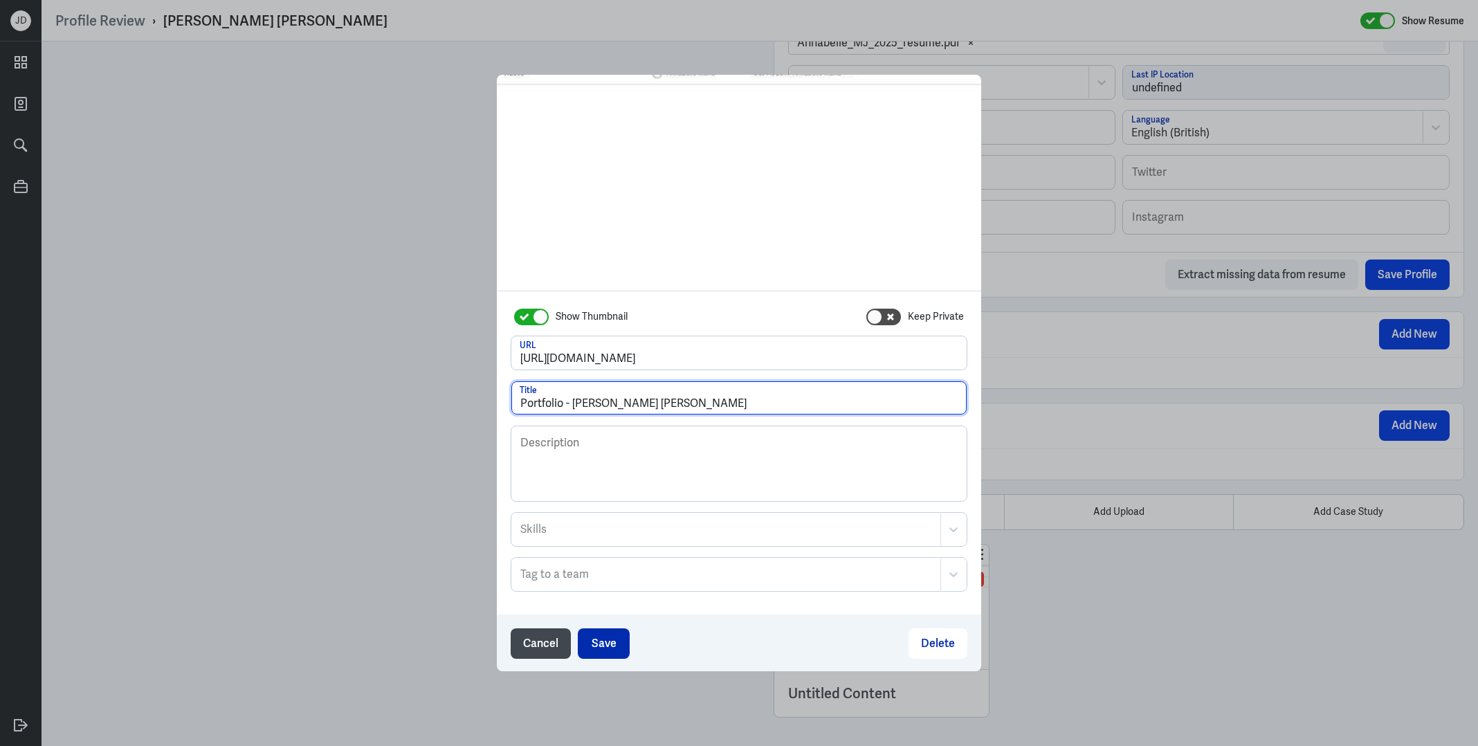
type input "Portfolio - Annabelle Maria Jeffrey"
click at [599, 644] on button "Save" at bounding box center [604, 643] width 52 height 30
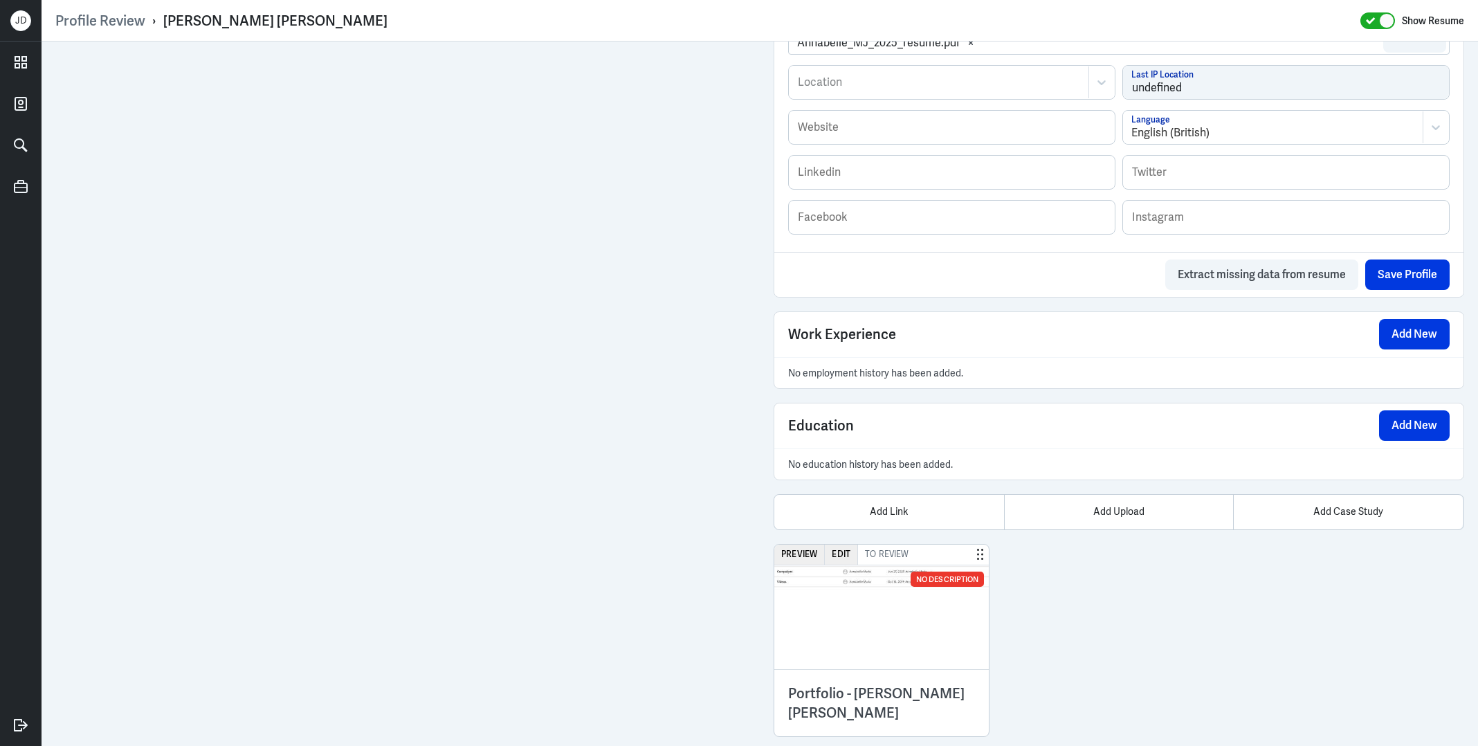
scroll to position [0, 0]
